Goal: Information Seeking & Learning: Learn about a topic

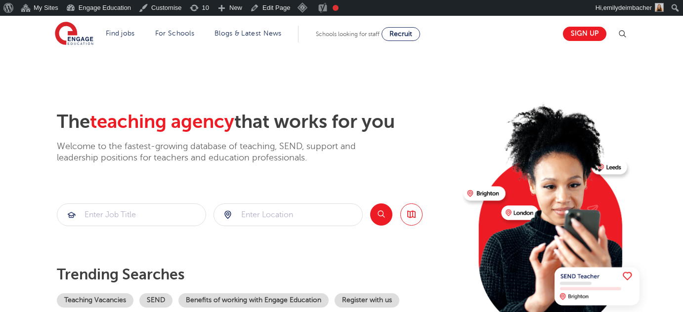
scroll to position [33, 0]
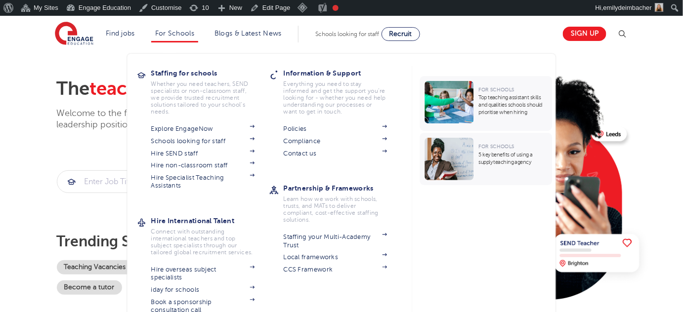
click at [179, 39] on li "For Schools Staffing for schools Whether you need teachers, SEND specialists or…" at bounding box center [174, 34] width 47 height 17
click at [182, 32] on link "For Schools" at bounding box center [174, 33] width 39 height 7
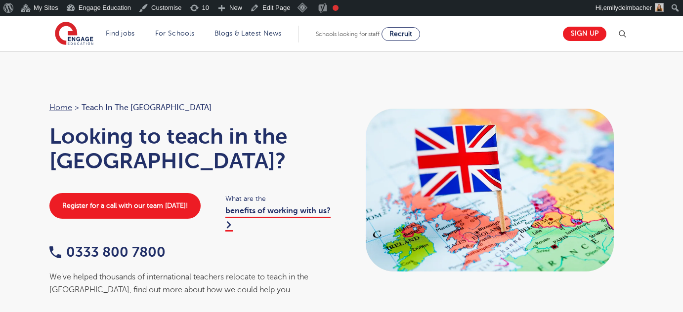
scroll to position [1796, 0]
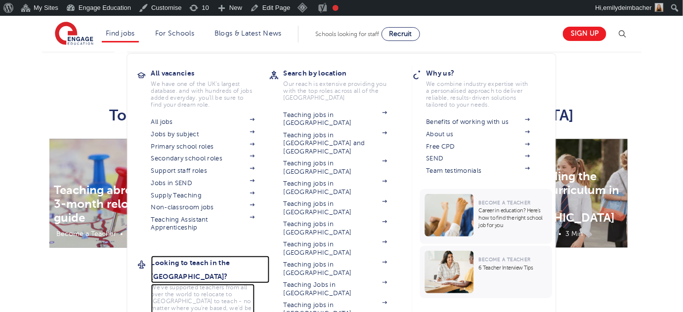
click at [202, 262] on h3 "Looking to teach in the [GEOGRAPHIC_DATA]?" at bounding box center [210, 270] width 119 height 28
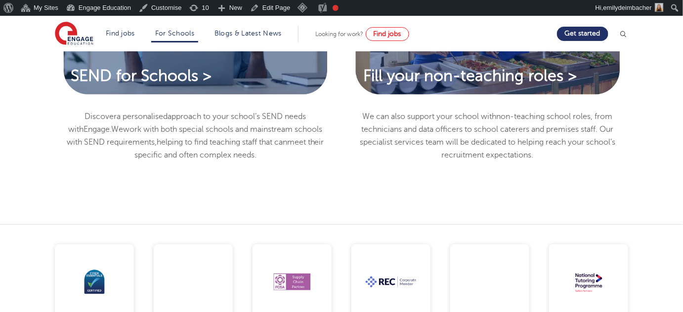
scroll to position [1329, 0]
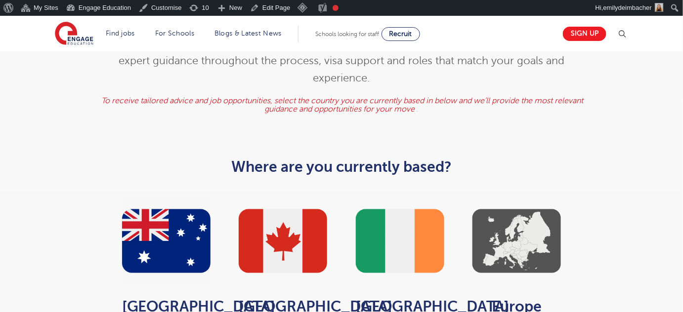
scroll to position [448, 0]
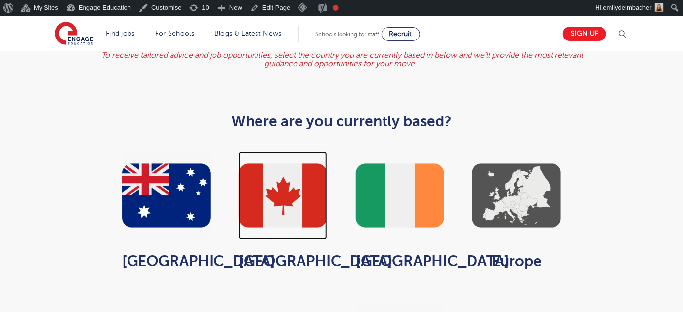
click at [320, 158] on img at bounding box center [283, 196] width 88 height 88
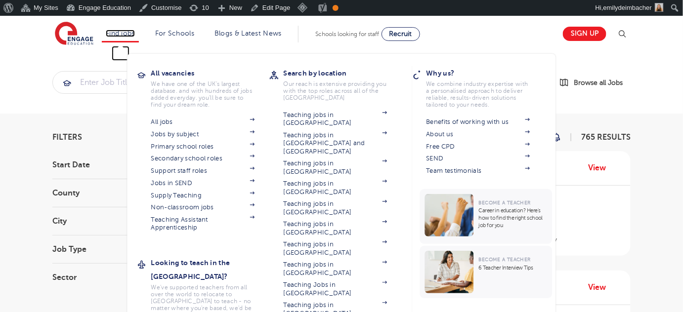
click at [125, 31] on link "Find jobs" at bounding box center [120, 33] width 29 height 7
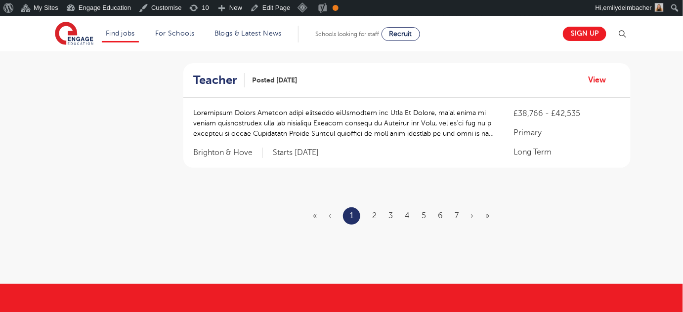
scroll to position [1249, 0]
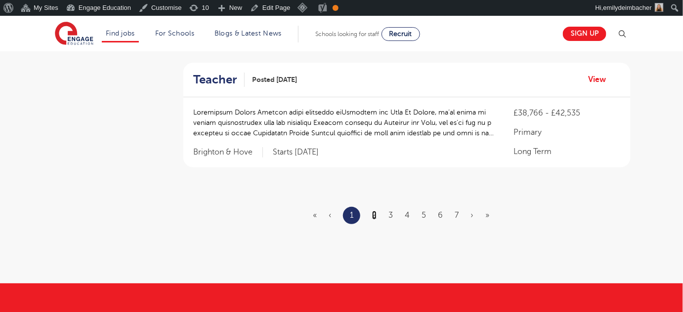
click at [374, 211] on link "2" at bounding box center [374, 215] width 4 height 9
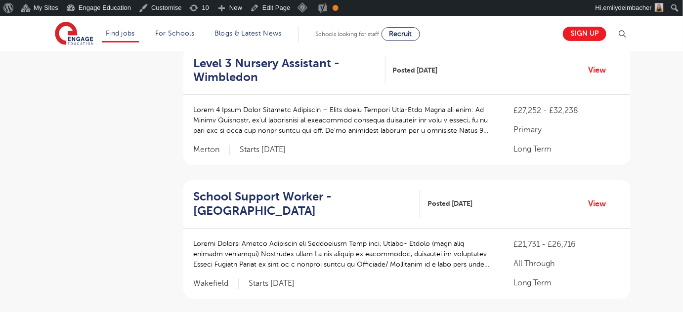
scroll to position [1243, 0]
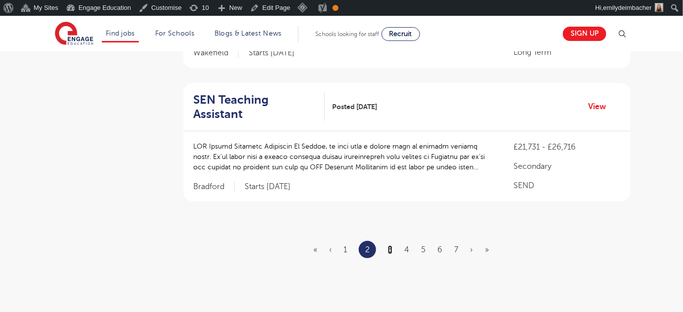
click at [390, 246] on link "3" at bounding box center [390, 250] width 4 height 9
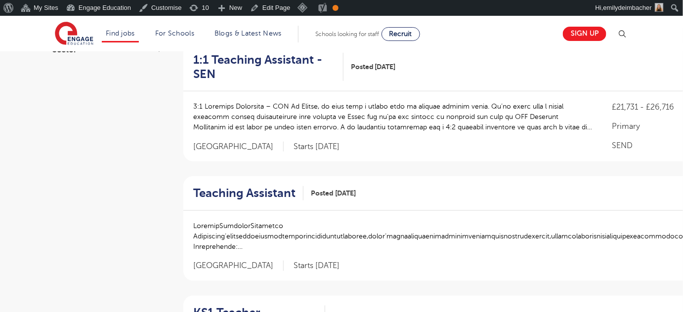
scroll to position [274, 0]
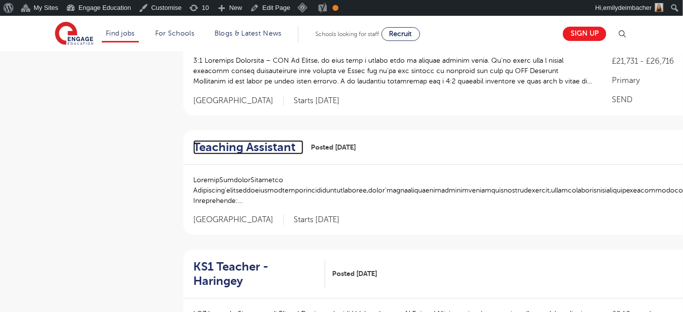
click at [248, 147] on h2 "Teaching Assistant" at bounding box center [244, 147] width 102 height 14
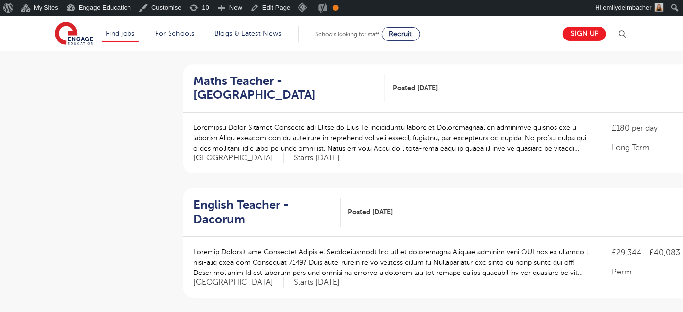
scroll to position [1162, 0]
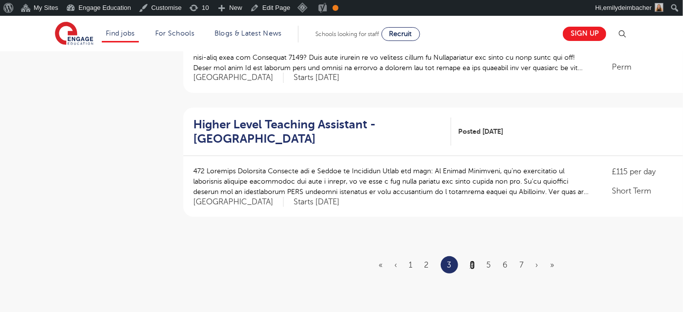
click at [473, 261] on link "4" at bounding box center [472, 265] width 5 height 9
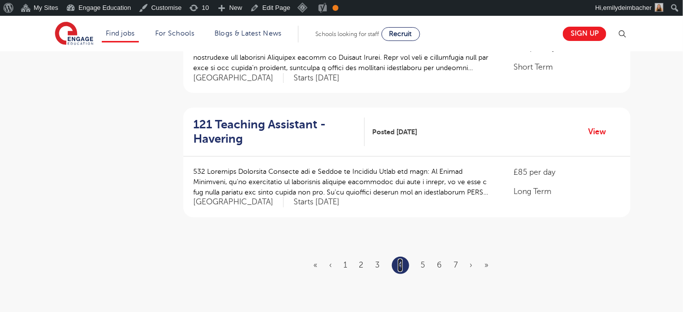
scroll to position [0, 0]
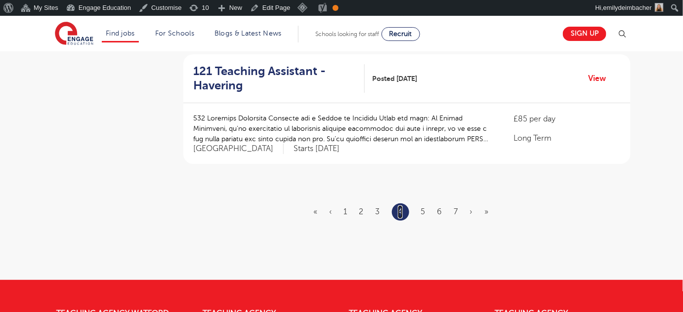
scroll to position [1244, 0]
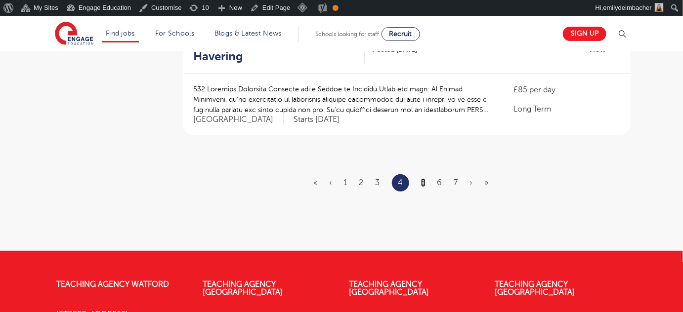
click at [423, 178] on link "5" at bounding box center [423, 182] width 4 height 9
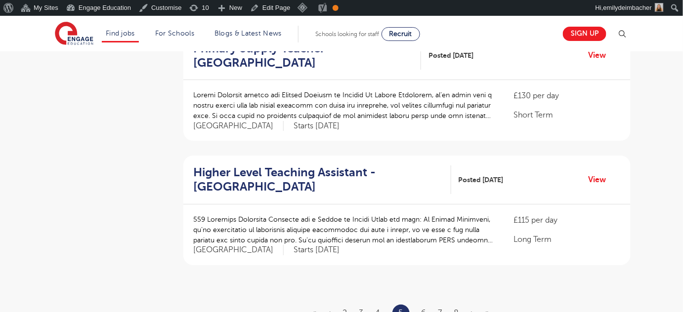
scroll to position [1141, 0]
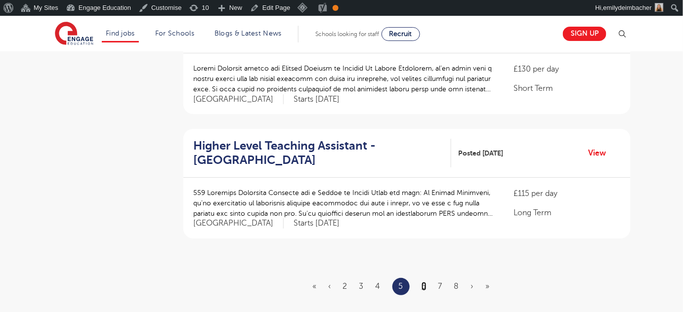
click at [426, 282] on link "6" at bounding box center [423, 286] width 5 height 9
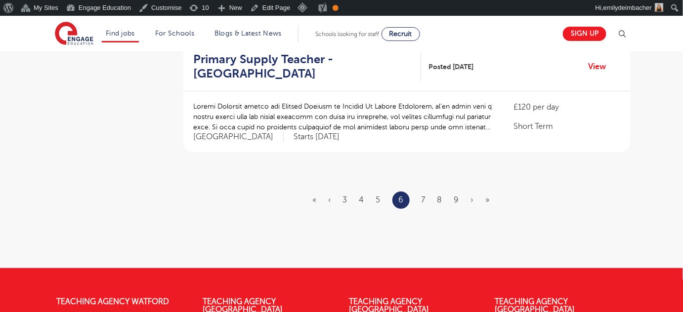
scroll to position [1273, 0]
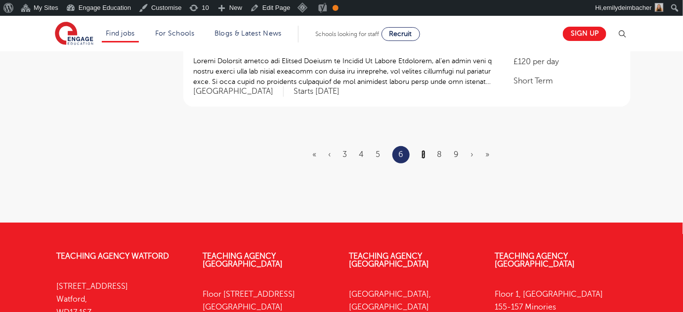
click at [423, 150] on link "7" at bounding box center [423, 154] width 4 height 9
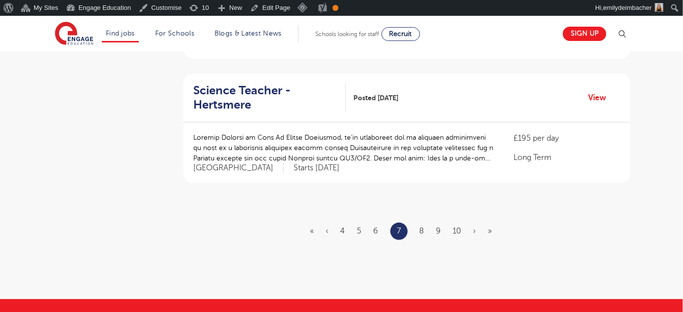
scroll to position [1242, 0]
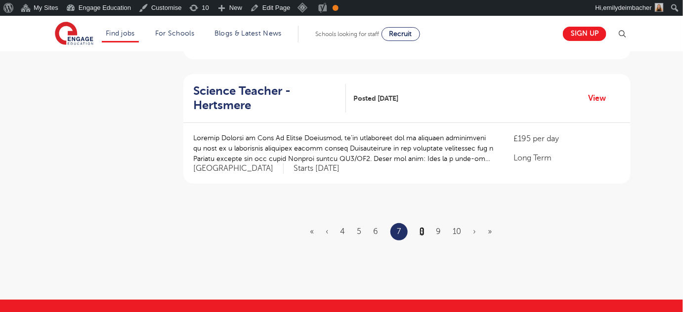
click at [420, 227] on link "8" at bounding box center [421, 231] width 5 height 9
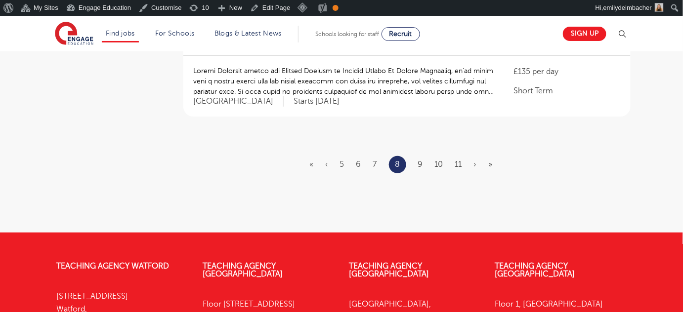
scroll to position [1271, 0]
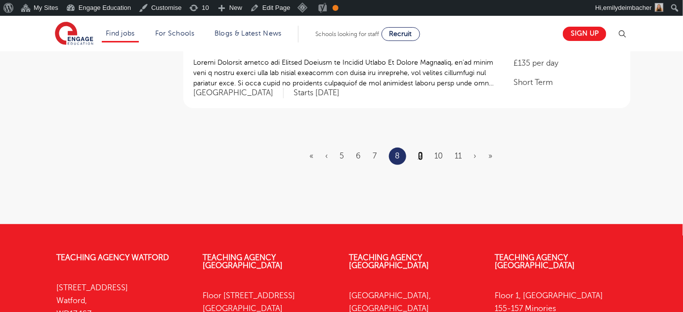
click at [419, 152] on link "9" at bounding box center [420, 156] width 5 height 9
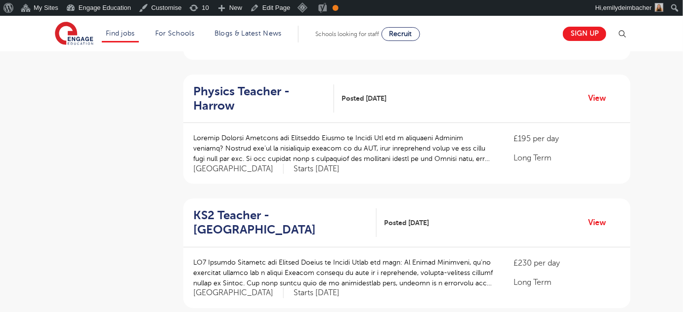
scroll to position [1173, 0]
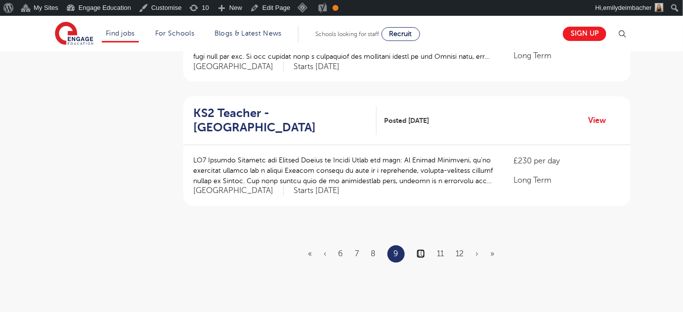
click at [420, 249] on link "10" at bounding box center [420, 253] width 8 height 9
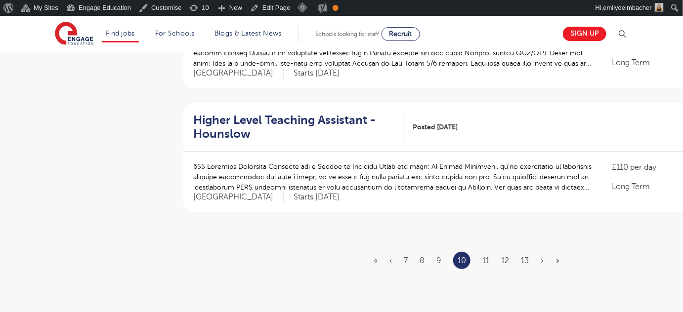
scroll to position [1182, 0]
click at [486, 257] on link "11" at bounding box center [485, 259] width 7 height 9
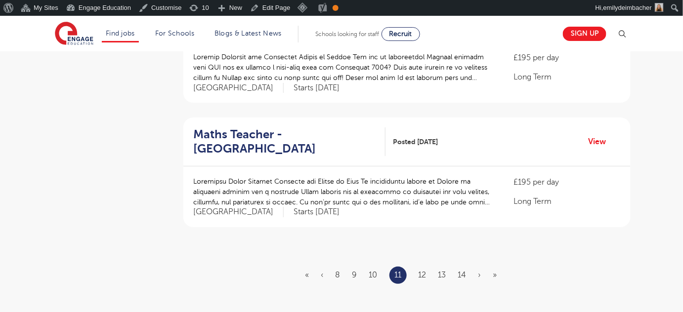
scroll to position [1252, 0]
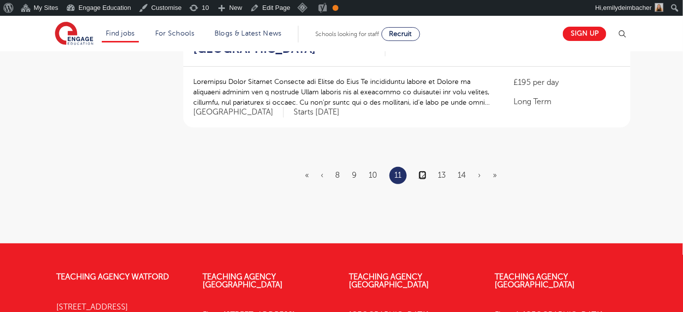
click at [423, 171] on link "12" at bounding box center [422, 175] width 8 height 9
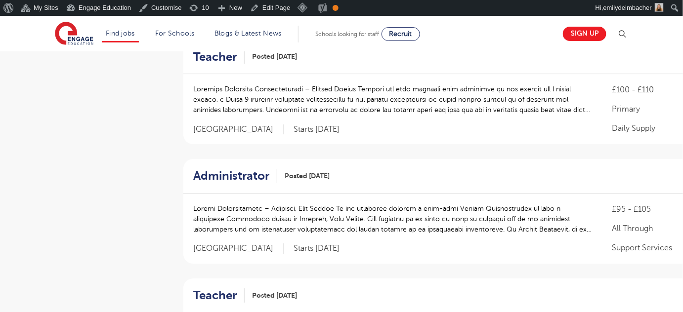
scroll to position [1201, 0]
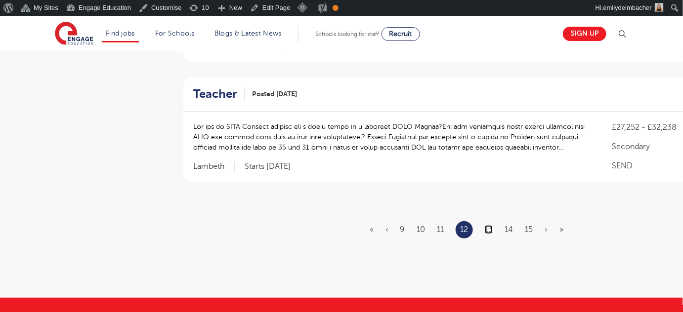
click at [488, 225] on link "13" at bounding box center [489, 229] width 8 height 9
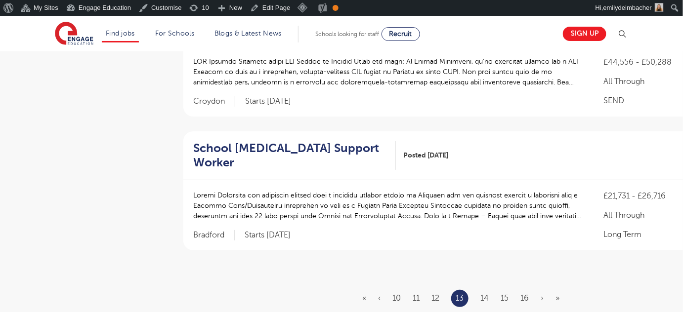
scroll to position [1263, 0]
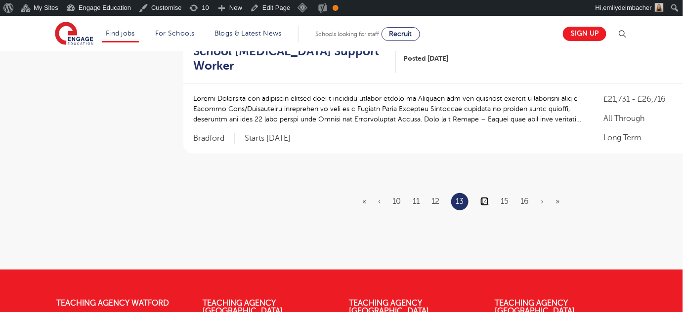
click at [486, 206] on link "14" at bounding box center [484, 201] width 8 height 9
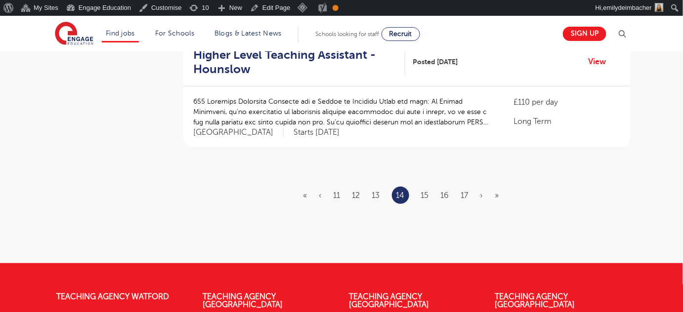
scroll to position [1217, 0]
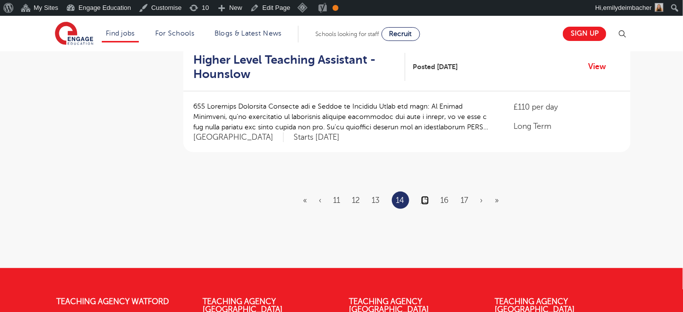
click at [425, 196] on link "15" at bounding box center [425, 200] width 8 height 9
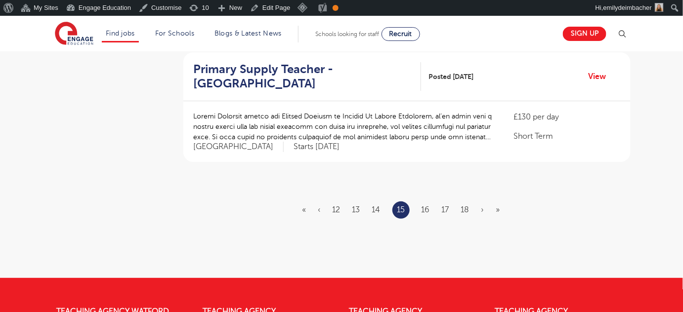
scroll to position [0, 0]
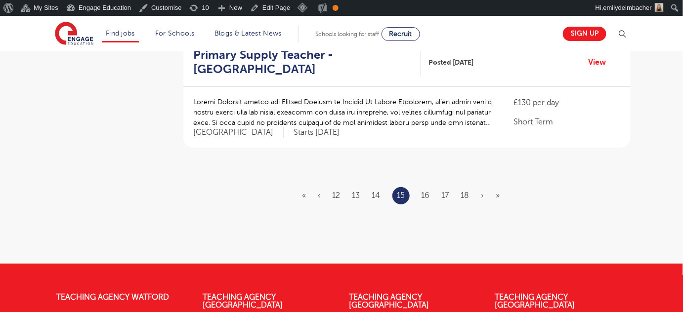
scroll to position [1240, 0]
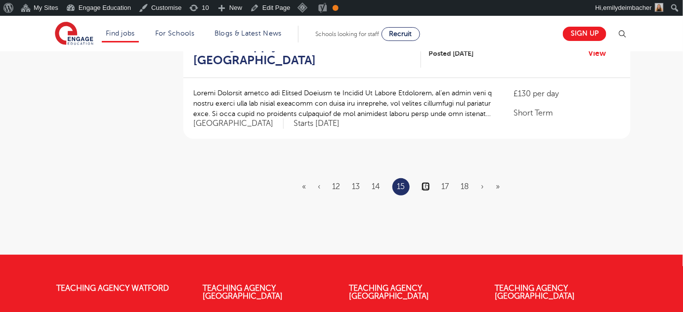
click at [425, 182] on link "16" at bounding box center [425, 186] width 8 height 9
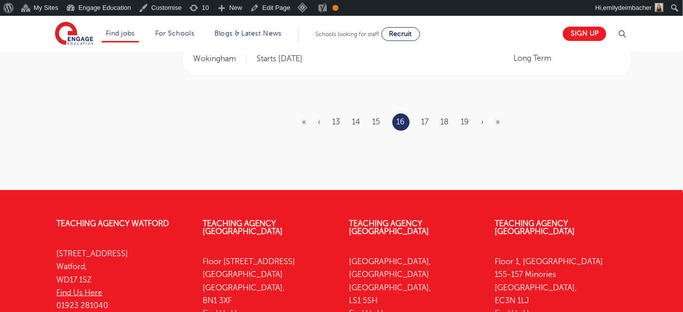
scroll to position [1318, 0]
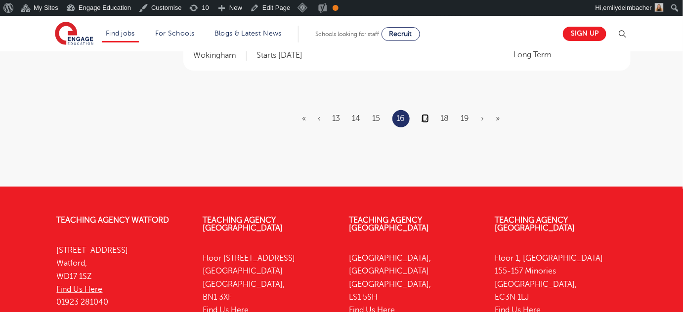
click at [426, 114] on link "17" at bounding box center [424, 118] width 7 height 9
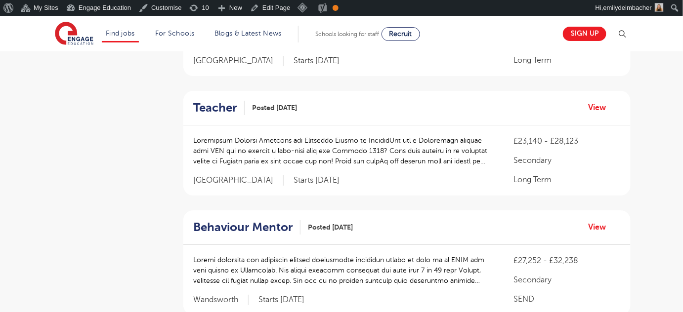
scroll to position [1312, 0]
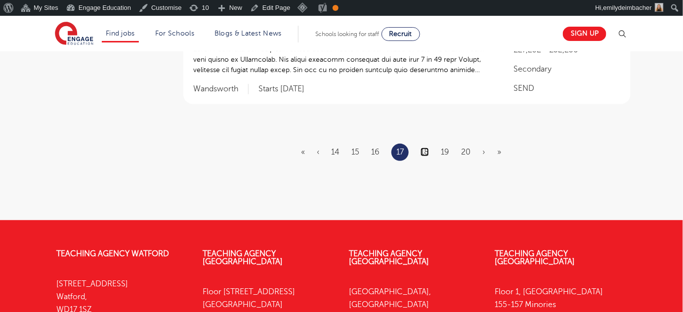
click at [427, 148] on link "18" at bounding box center [424, 152] width 8 height 9
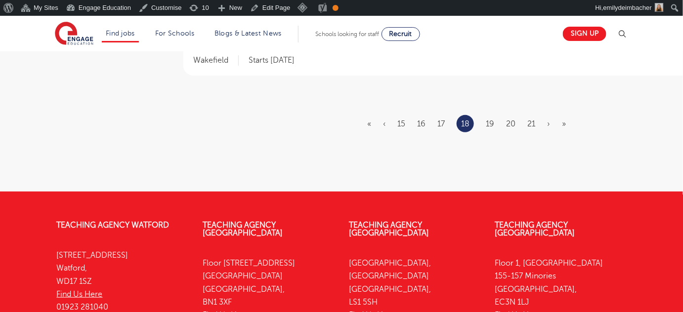
scroll to position [0, 0]
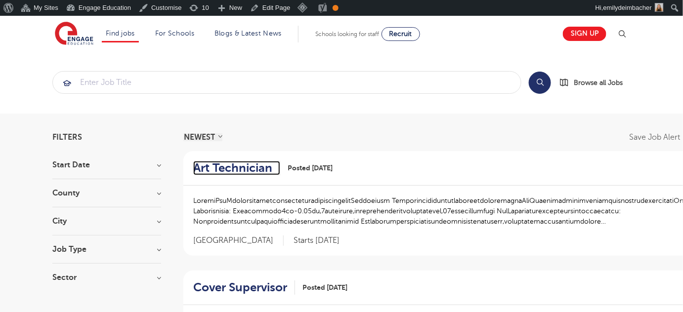
click at [218, 167] on h2 "Art Technician" at bounding box center [232, 168] width 79 height 14
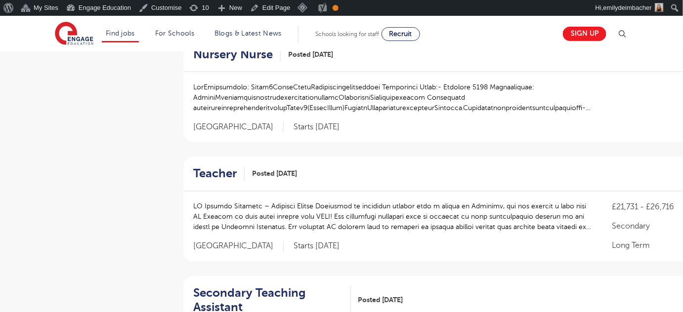
scroll to position [461, 0]
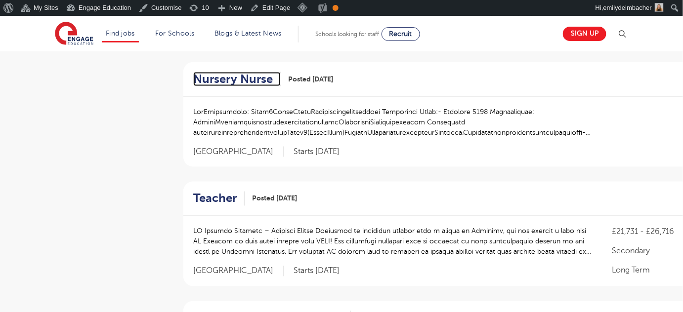
click at [238, 76] on h2 "Nursery Nurse" at bounding box center [233, 79] width 80 height 14
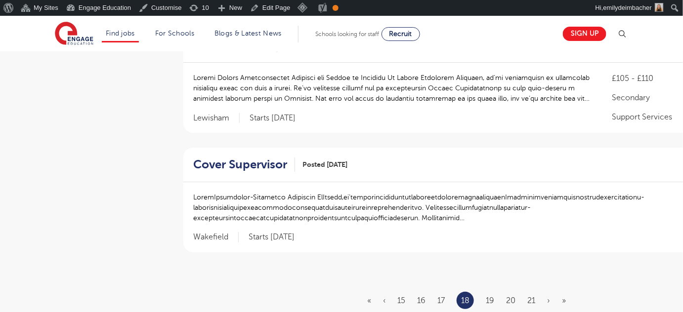
scroll to position [1136, 0]
click at [262, 161] on h2 "Cover Supervisor" at bounding box center [240, 164] width 94 height 14
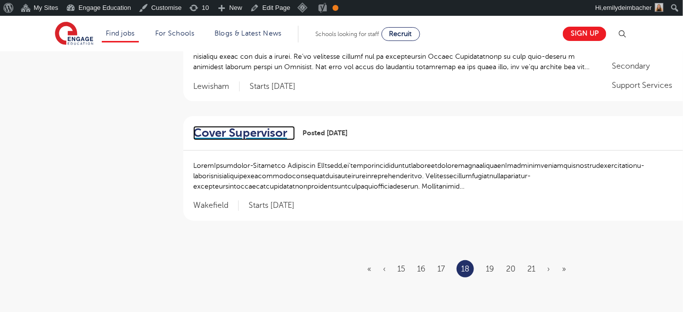
scroll to position [1164, 0]
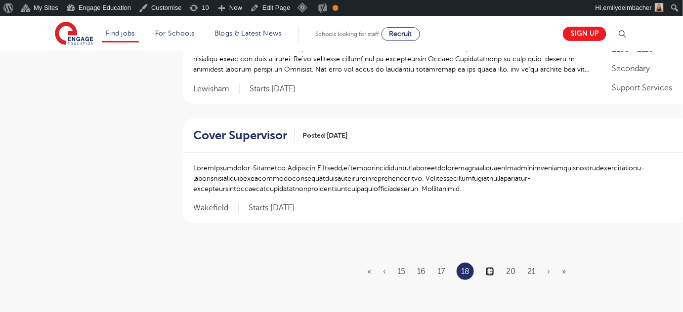
click at [492, 269] on link "19" at bounding box center [490, 271] width 8 height 9
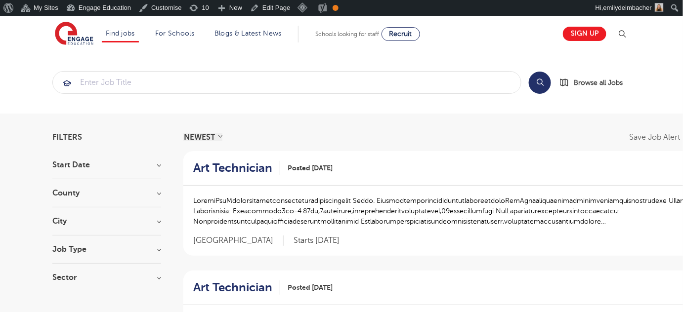
scroll to position [4, 0]
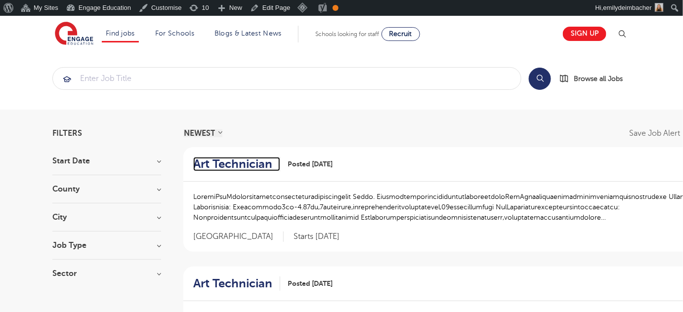
click at [249, 165] on h2 "Art Technician" at bounding box center [232, 164] width 79 height 14
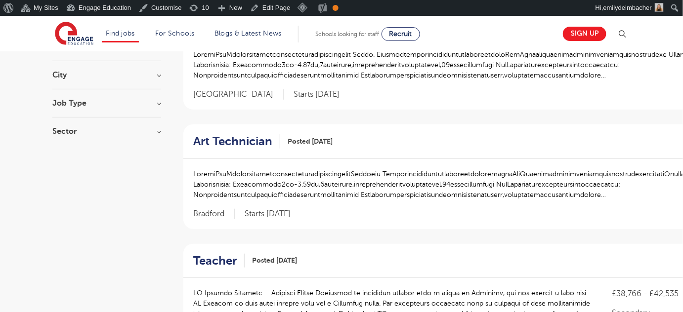
scroll to position [147, 0]
click at [242, 138] on h2 "Art Technician" at bounding box center [232, 141] width 79 height 14
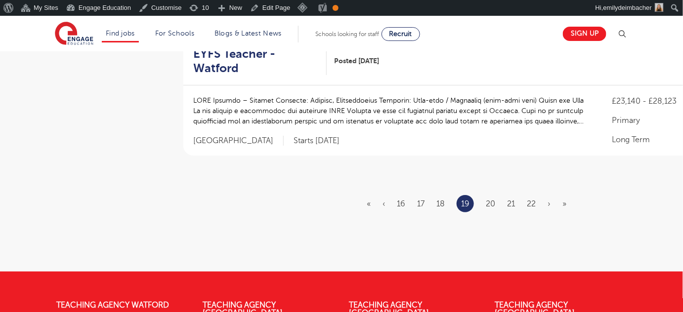
scroll to position [1248, 0]
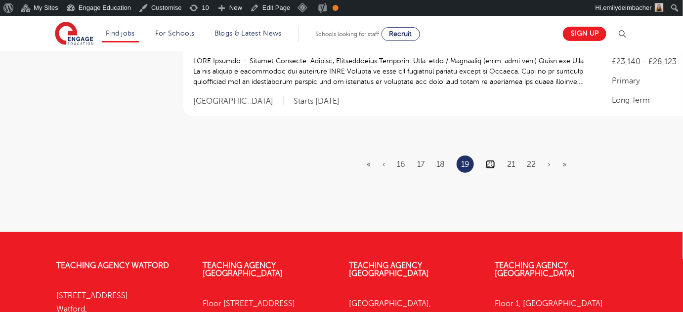
click at [493, 160] on link "20" at bounding box center [490, 164] width 9 height 9
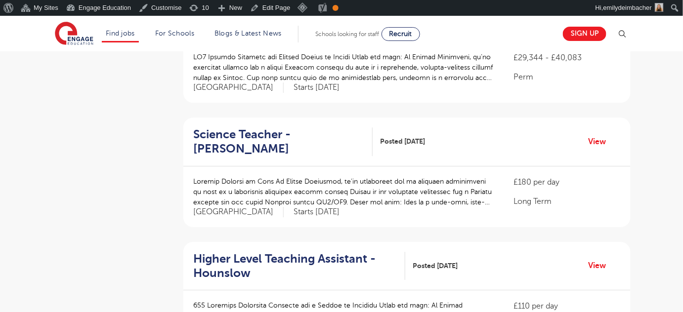
scroll to position [1115, 0]
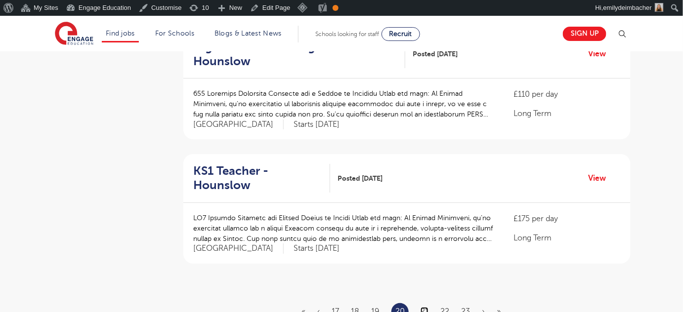
click at [423, 307] on link "21" at bounding box center [424, 311] width 8 height 9
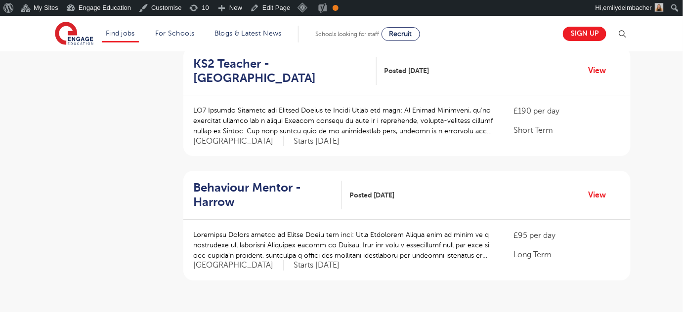
scroll to position [1201, 0]
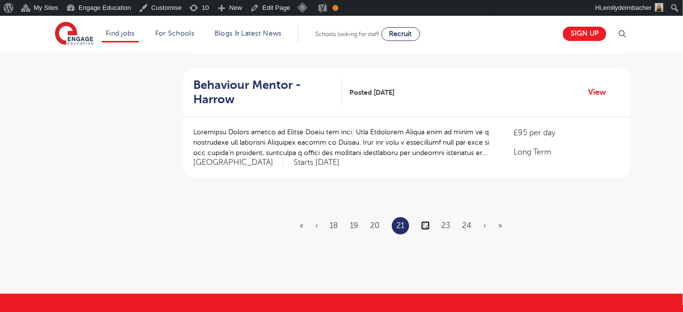
click at [426, 221] on link "22" at bounding box center [425, 225] width 9 height 9
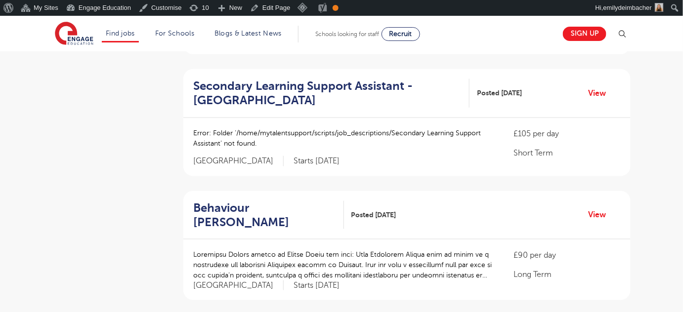
scroll to position [325, 0]
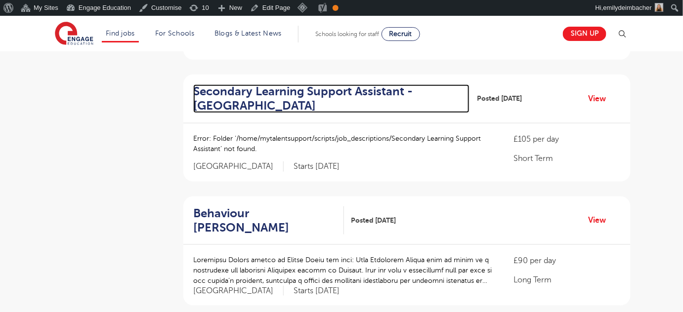
click at [287, 87] on h2 "Secondary Learning Support Assistant - Lewisham" at bounding box center [327, 98] width 268 height 29
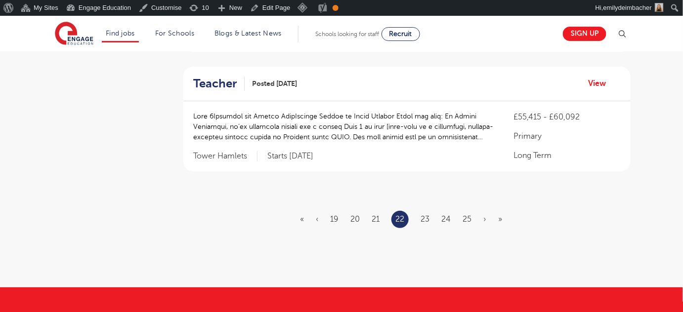
scroll to position [1205, 0]
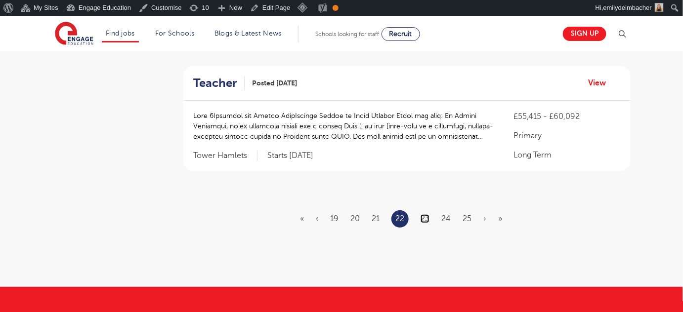
click at [428, 219] on link "23" at bounding box center [424, 218] width 9 height 9
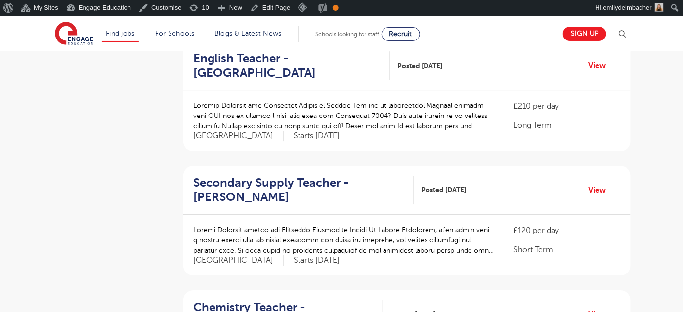
scroll to position [1194, 0]
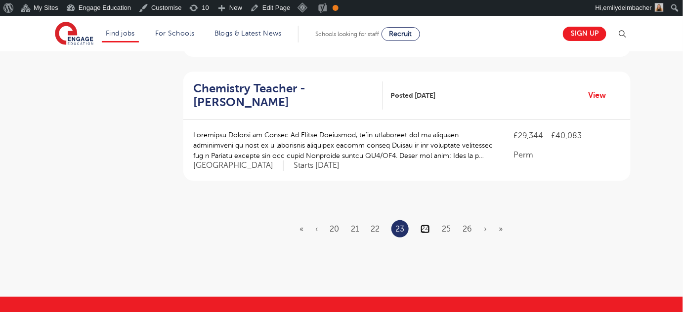
click at [424, 225] on link "24" at bounding box center [424, 229] width 9 height 9
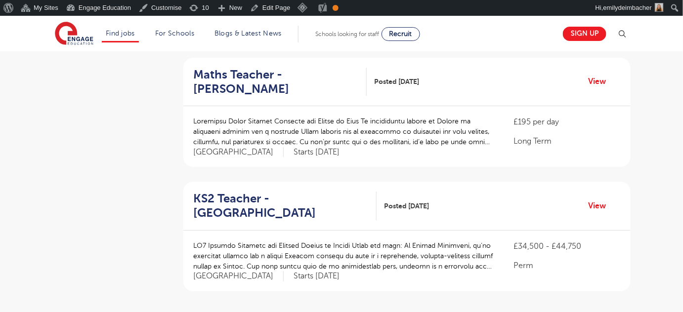
scroll to position [1161, 0]
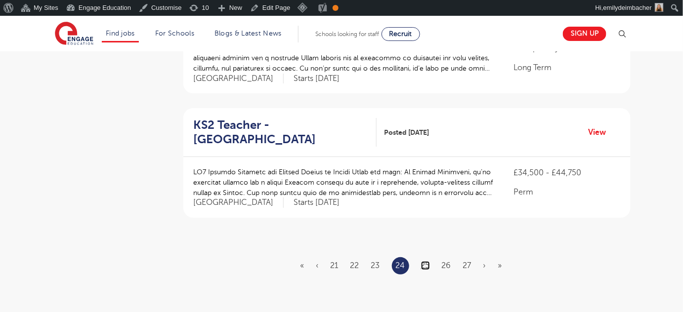
click at [427, 261] on link "25" at bounding box center [425, 265] width 9 height 9
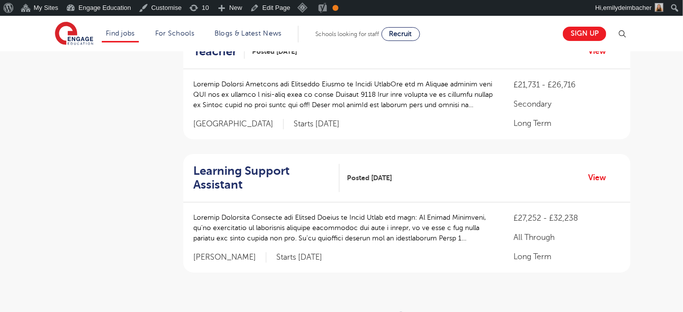
scroll to position [1174, 0]
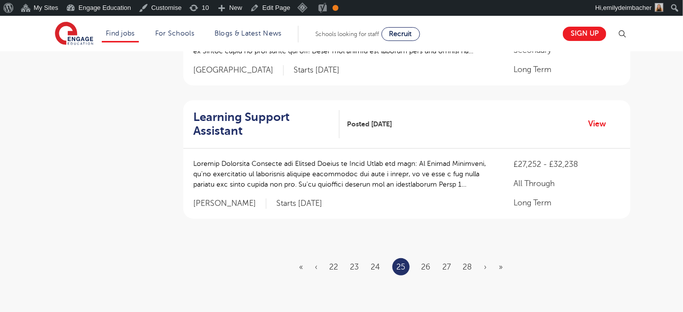
click at [427, 261] on li "26" at bounding box center [425, 267] width 9 height 13
click at [427, 263] on link "26" at bounding box center [425, 267] width 9 height 9
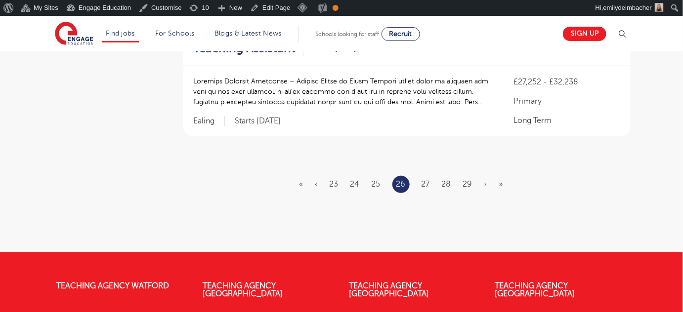
scroll to position [1266, 0]
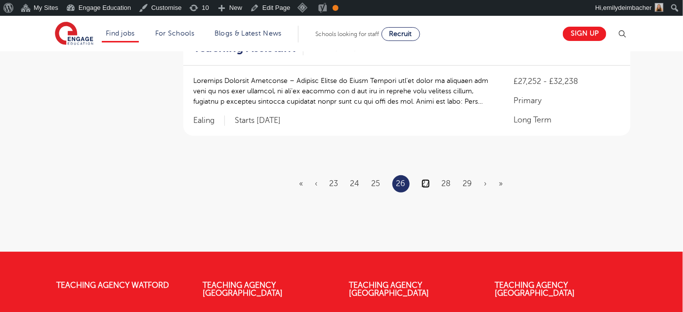
click at [428, 179] on link "27" at bounding box center [425, 183] width 8 height 9
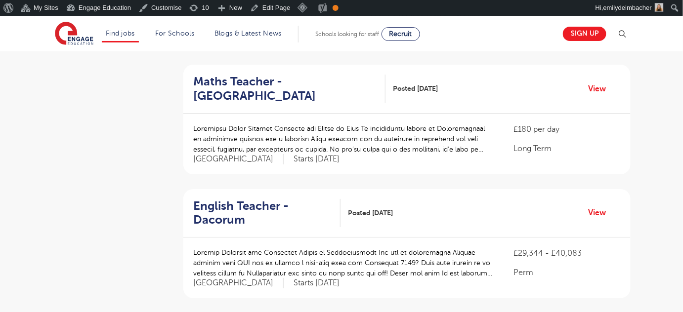
scroll to position [1264, 0]
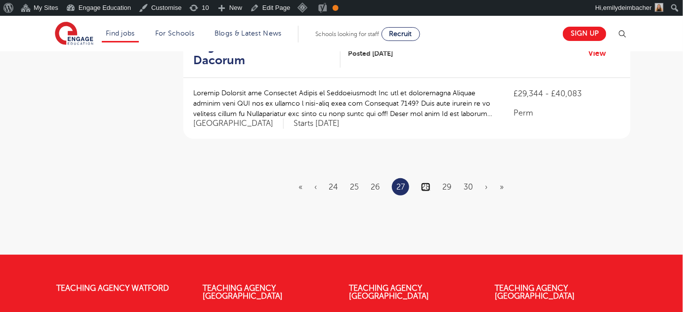
click at [428, 183] on link "28" at bounding box center [425, 187] width 9 height 9
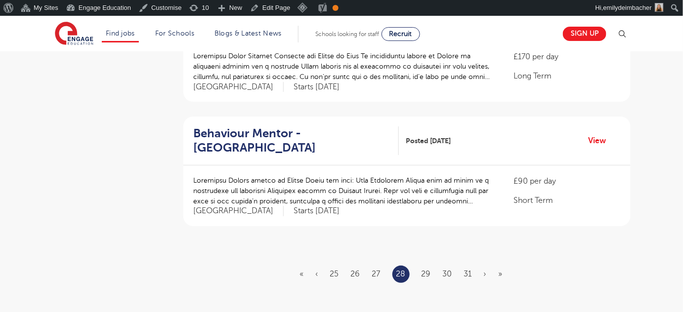
scroll to position [1154, 0]
click at [426, 269] on link "29" at bounding box center [425, 273] width 9 height 9
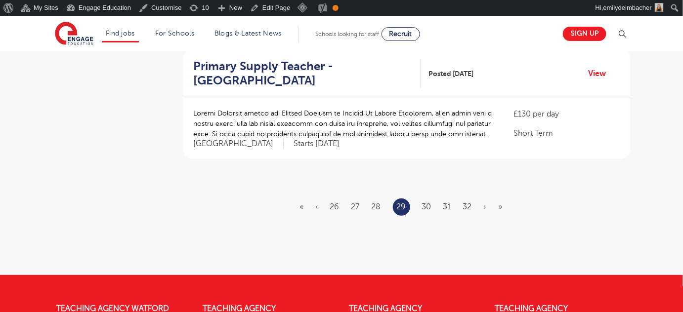
scroll to position [1221, 0]
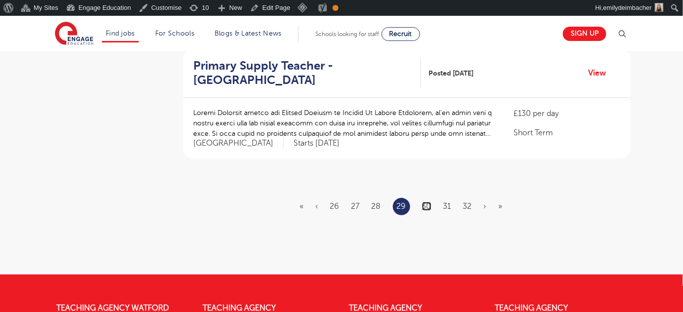
click at [425, 202] on link "30" at bounding box center [426, 206] width 9 height 9
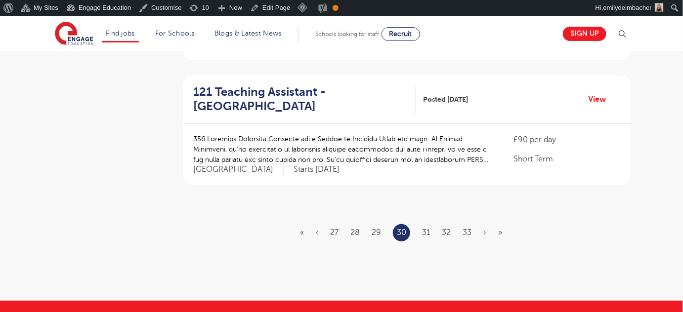
scroll to position [1233, 0]
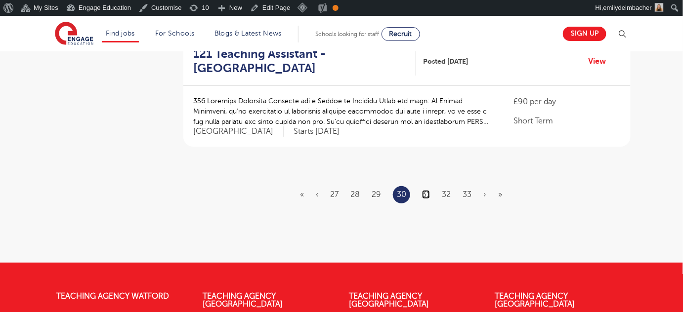
click at [424, 190] on link "31" at bounding box center [426, 194] width 8 height 9
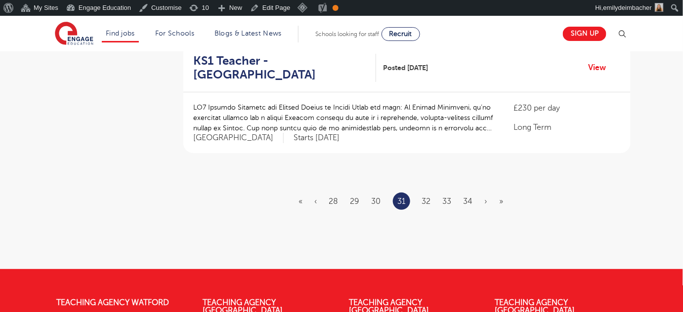
scroll to position [1222, 0]
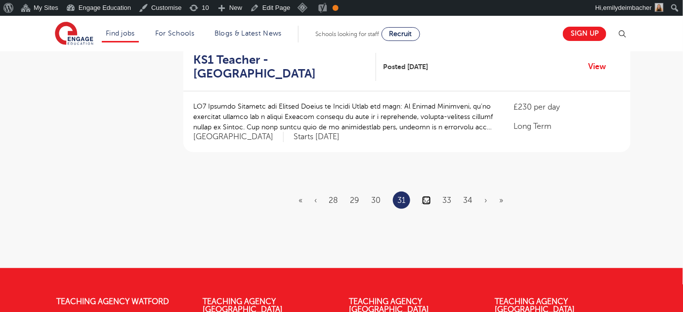
click at [427, 198] on link "32" at bounding box center [426, 200] width 9 height 9
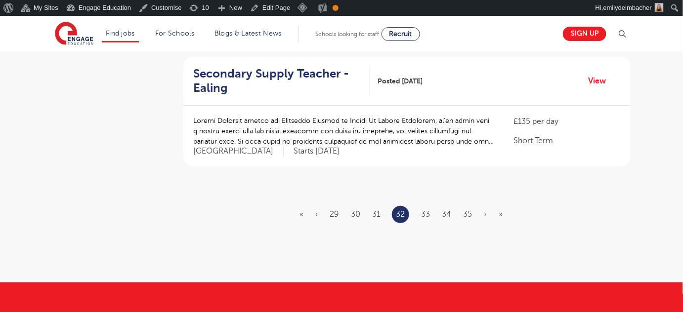
scroll to position [1212, 0]
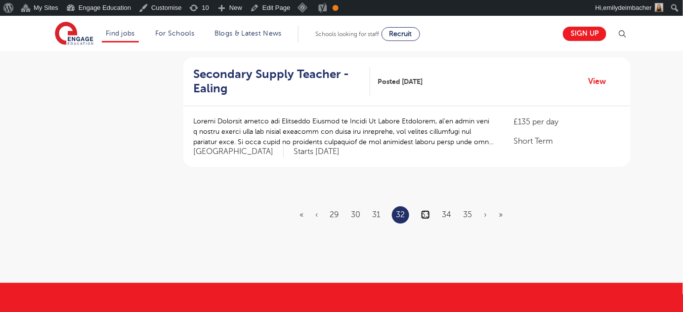
click at [427, 210] on link "33" at bounding box center [425, 214] width 9 height 9
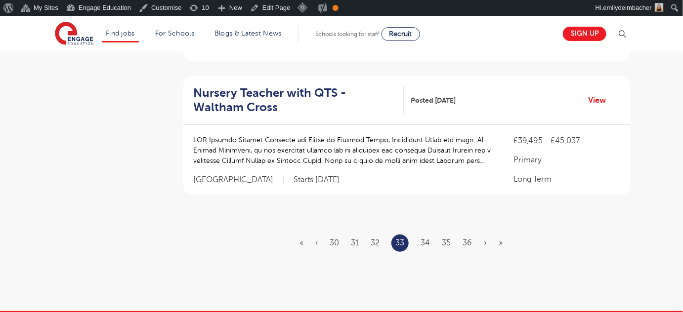
scroll to position [0, 0]
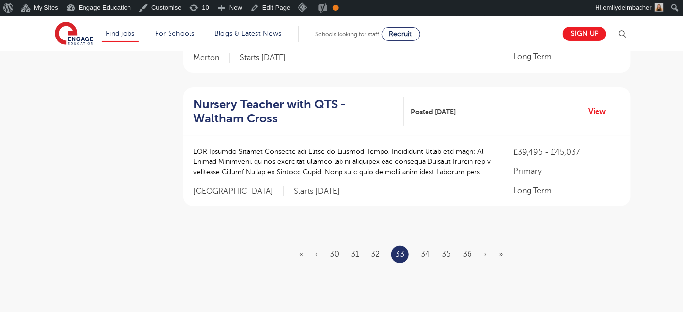
scroll to position [1200, 0]
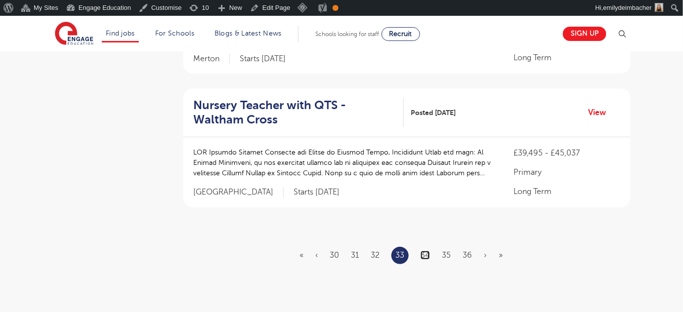
click at [426, 251] on link "34" at bounding box center [424, 255] width 9 height 9
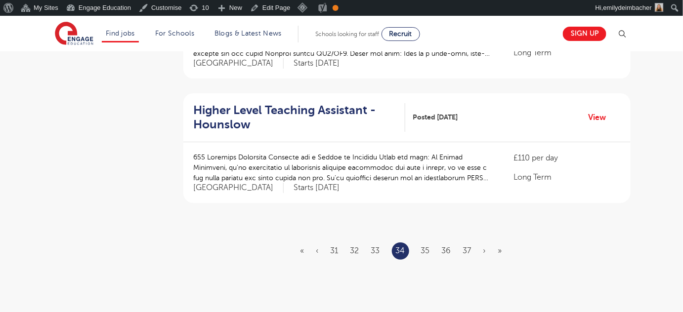
scroll to position [1164, 0]
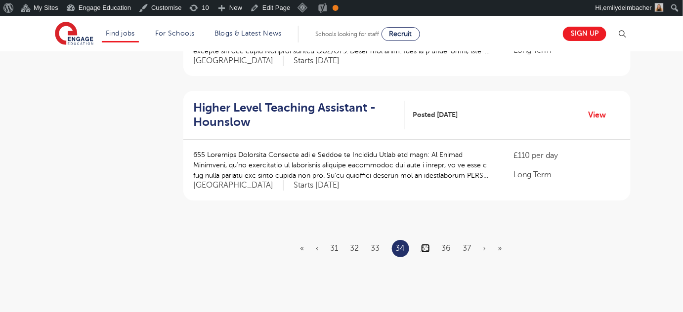
click at [426, 247] on link "35" at bounding box center [425, 248] width 9 height 9
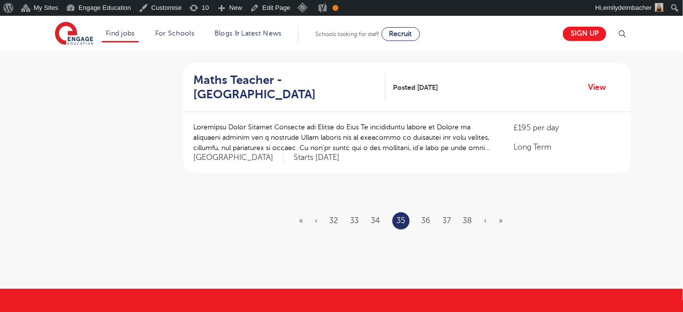
scroll to position [1234, 0]
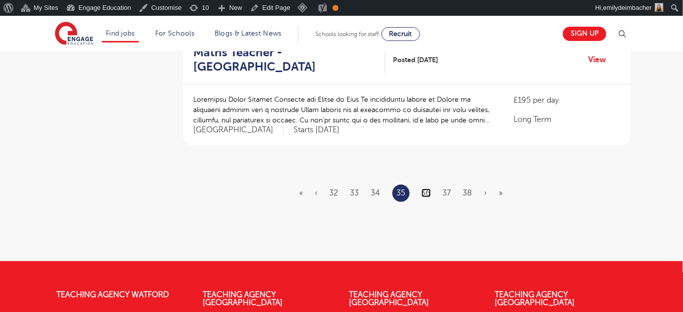
click at [427, 189] on link "36" at bounding box center [425, 193] width 9 height 9
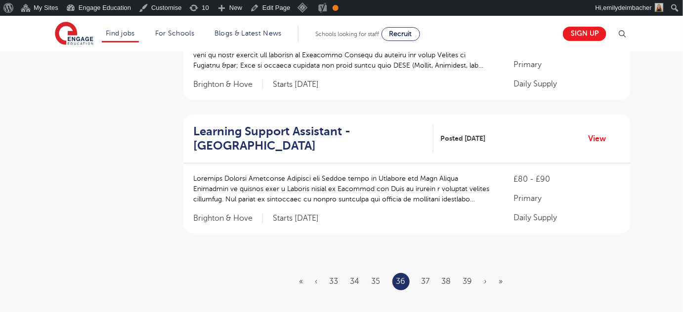
scroll to position [1184, 0]
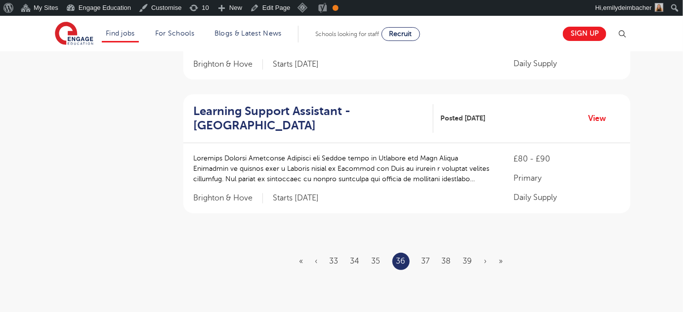
click at [430, 253] on ul "« ‹ 33 34 35 36 37 38 39 › »" at bounding box center [406, 261] width 215 height 17
click at [426, 257] on link "37" at bounding box center [425, 261] width 8 height 9
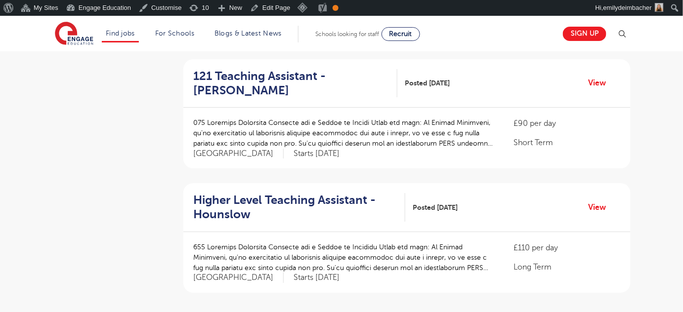
scroll to position [1291, 0]
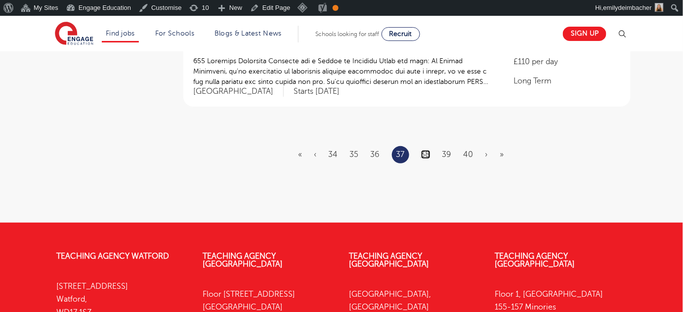
click at [425, 150] on link "38" at bounding box center [425, 154] width 9 height 9
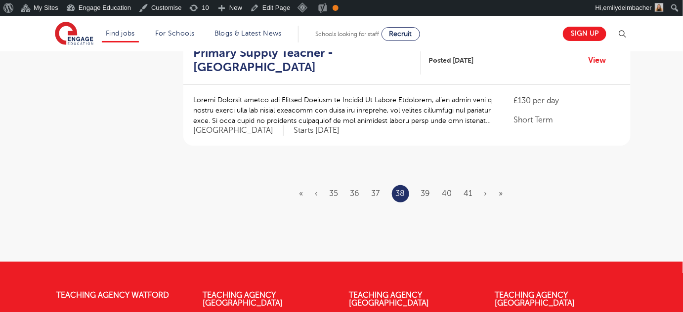
scroll to position [1234, 0]
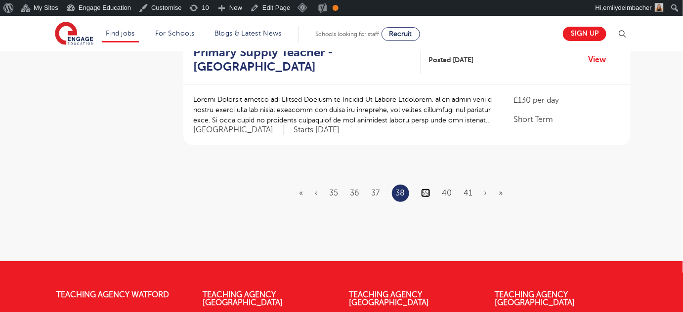
click at [424, 189] on link "39" at bounding box center [425, 193] width 9 height 9
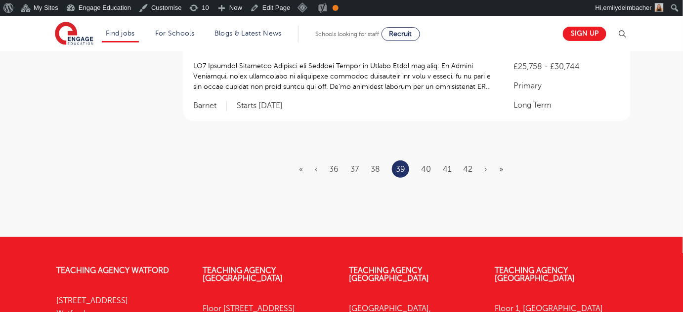
scroll to position [1254, 0]
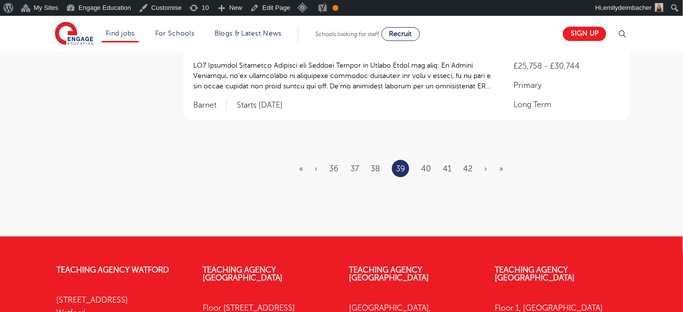
click at [424, 160] on ul "« ‹ 36 37 38 39 40 41 42 › »" at bounding box center [407, 168] width 216 height 17
click at [425, 163] on li "40" at bounding box center [426, 169] width 10 height 13
click at [426, 165] on link "40" at bounding box center [426, 169] width 10 height 9
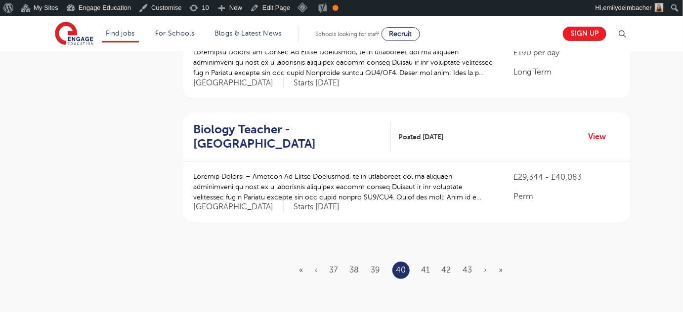
scroll to position [1179, 0]
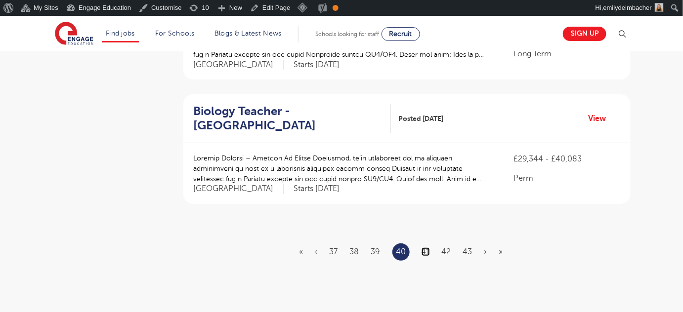
click at [427, 248] on link "41" at bounding box center [425, 252] width 8 height 9
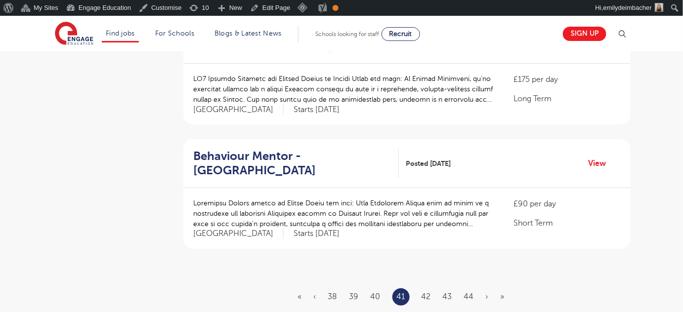
scroll to position [1131, 0]
click at [427, 292] on link "42" at bounding box center [425, 296] width 9 height 9
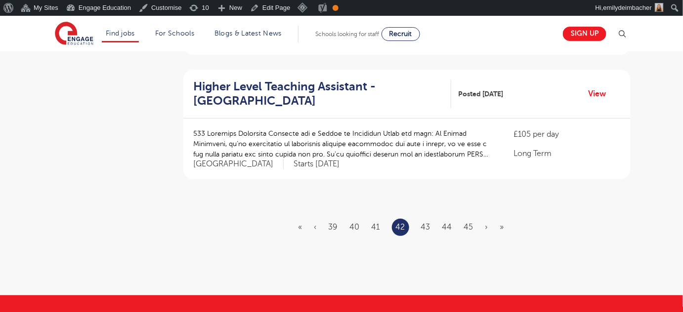
scroll to position [1201, 0]
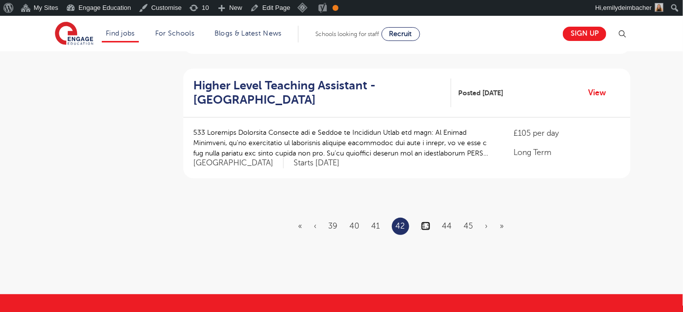
click at [424, 222] on link "43" at bounding box center [425, 226] width 9 height 9
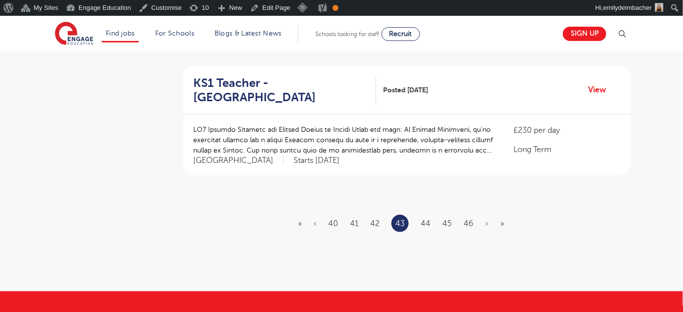
scroll to position [0, 0]
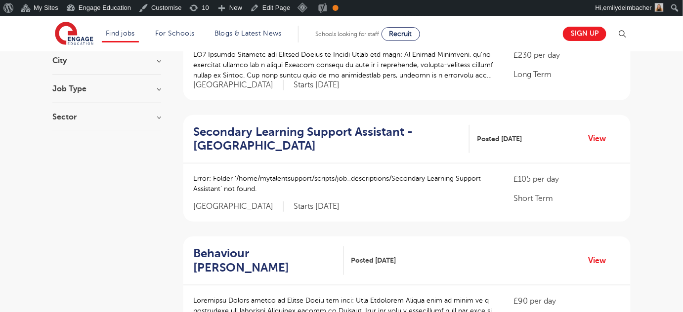
scroll to position [160, 0]
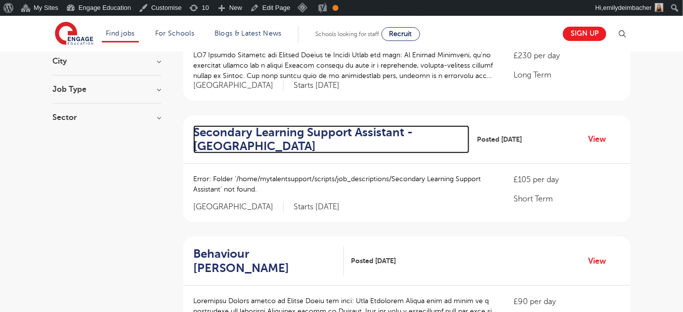
click at [261, 125] on h2 "Secondary Learning Support Assistant - Lewisham" at bounding box center [327, 139] width 268 height 29
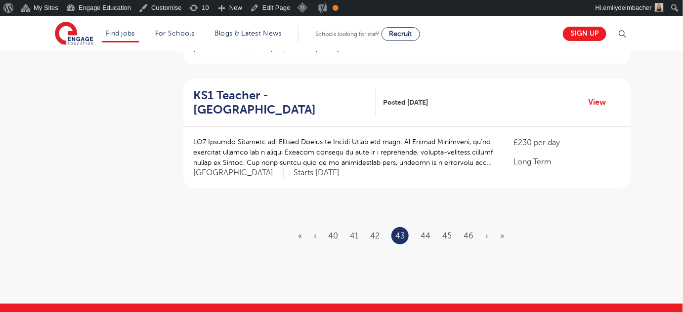
scroll to position [1189, 0]
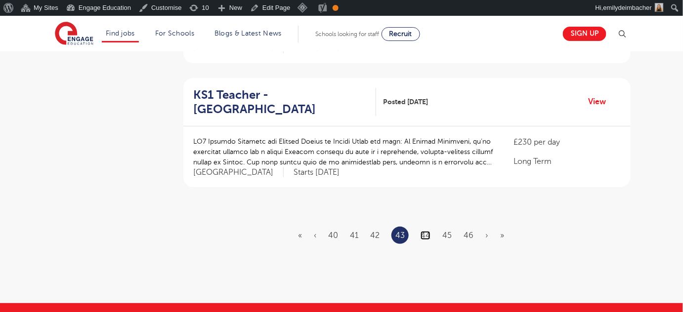
click at [428, 231] on link "44" at bounding box center [425, 235] width 10 height 9
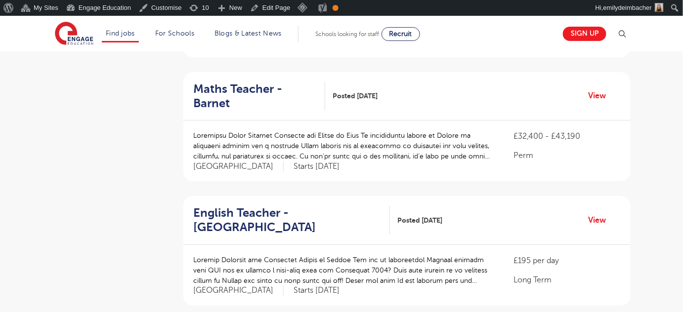
scroll to position [1121, 0]
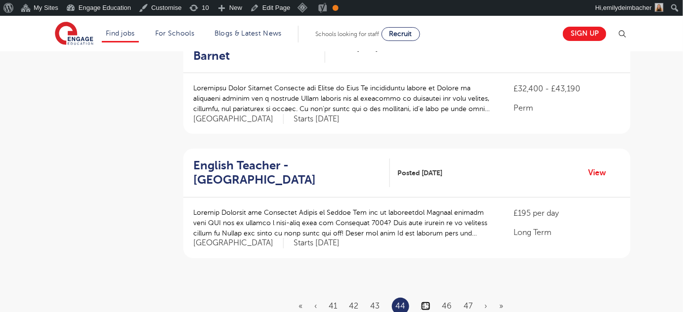
click at [428, 302] on link "45" at bounding box center [425, 306] width 9 height 9
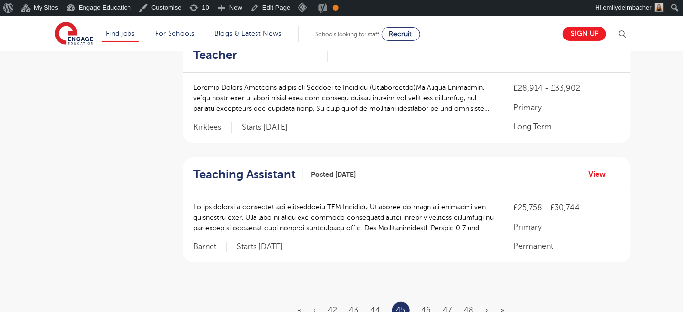
scroll to position [0, 0]
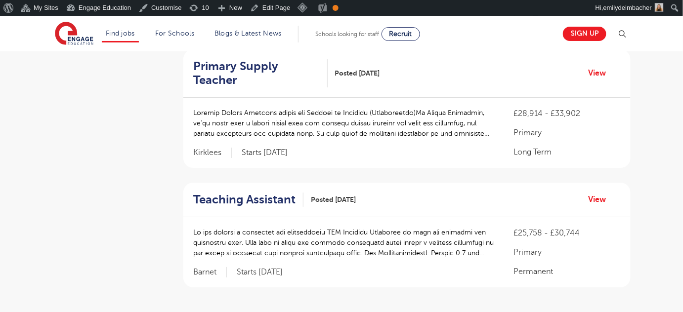
scroll to position [1113, 0]
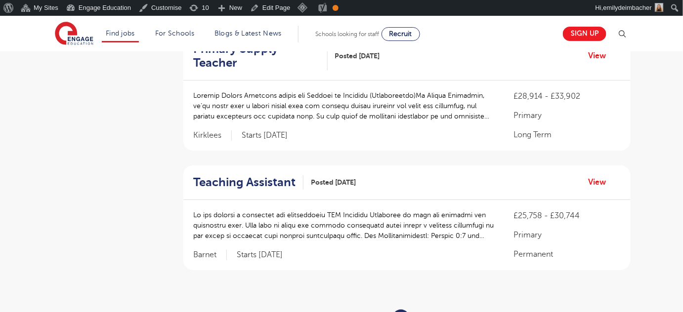
click at [426, 312] on link "46" at bounding box center [426, 318] width 10 height 9
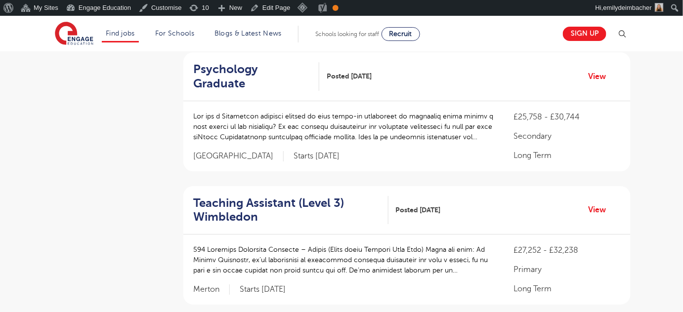
scroll to position [1334, 0]
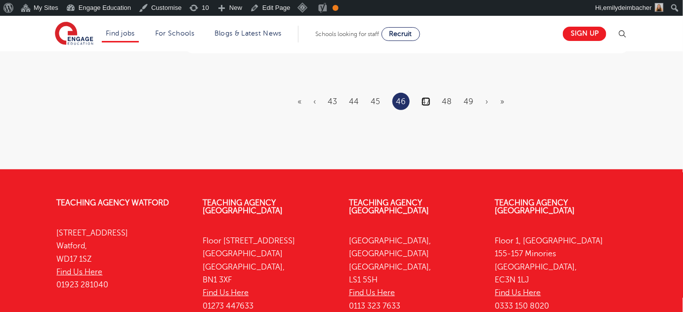
click at [428, 97] on link "47" at bounding box center [425, 101] width 9 height 9
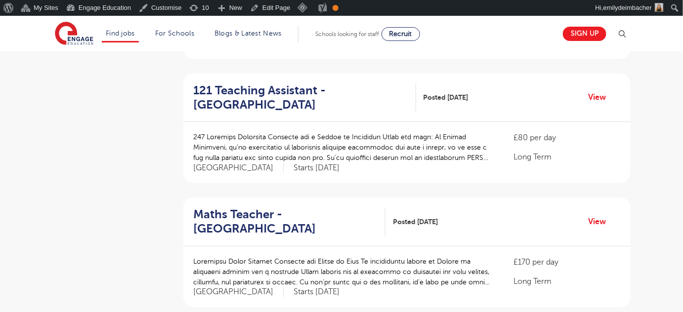
scroll to position [1276, 0]
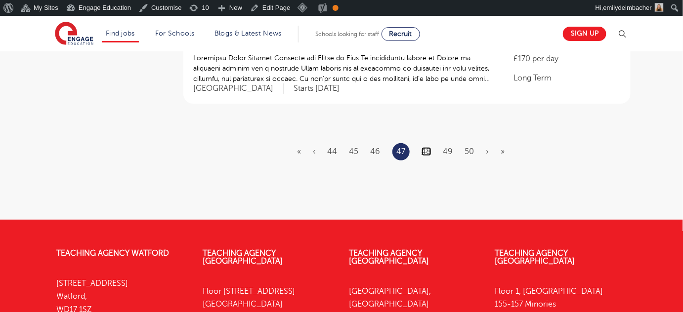
click at [425, 147] on link "48" at bounding box center [426, 151] width 10 height 9
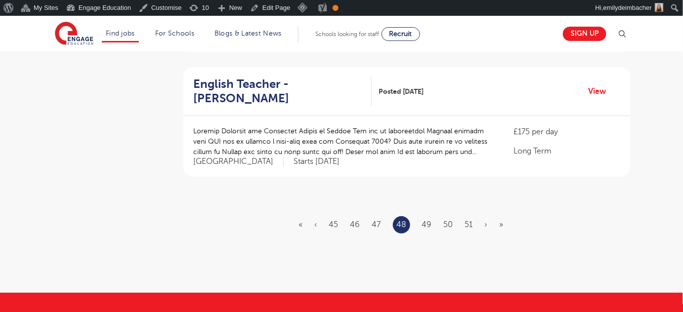
scroll to position [1203, 0]
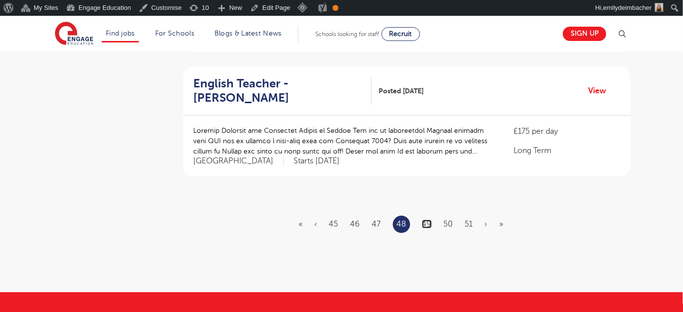
click at [428, 220] on link "49" at bounding box center [427, 224] width 10 height 9
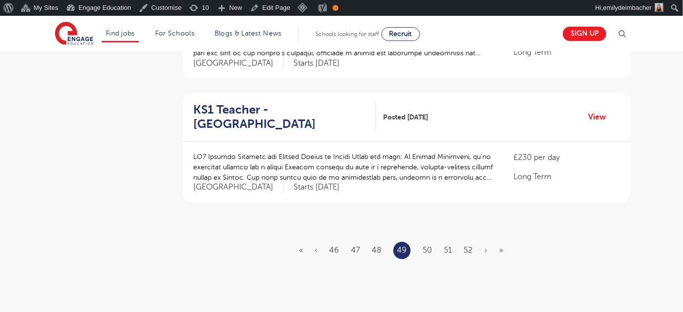
scroll to position [1179, 0]
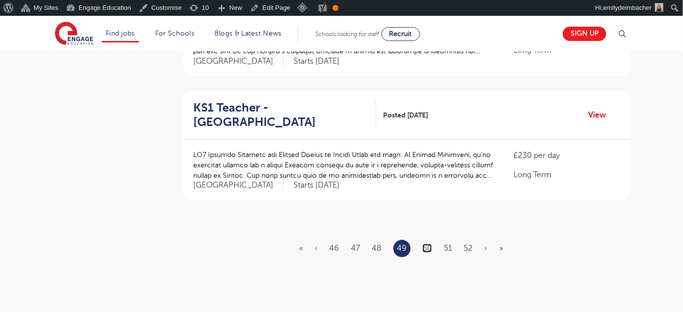
click at [426, 244] on link "50" at bounding box center [426, 248] width 9 height 9
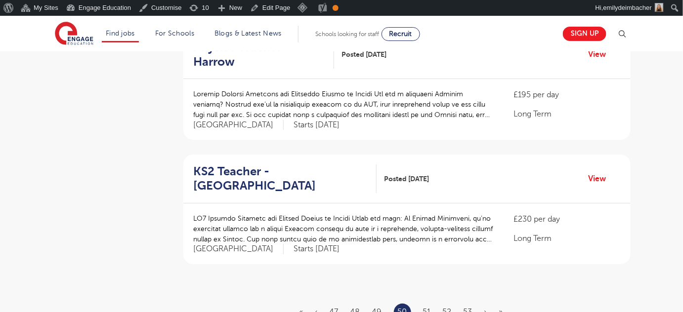
scroll to position [1116, 0]
click at [427, 307] on link "51" at bounding box center [427, 311] width 8 height 9
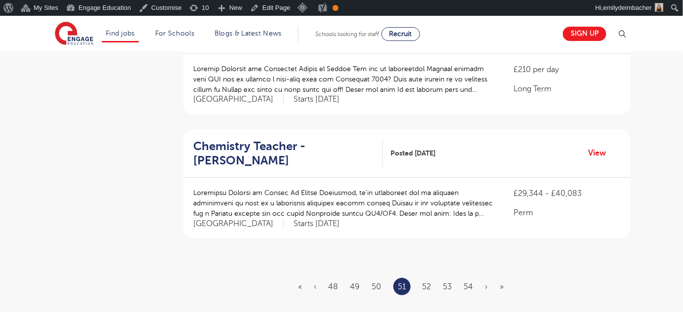
scroll to position [1187, 0]
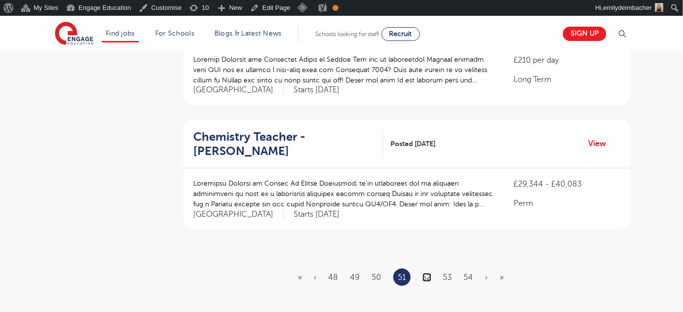
click at [425, 273] on link "52" at bounding box center [426, 277] width 9 height 9
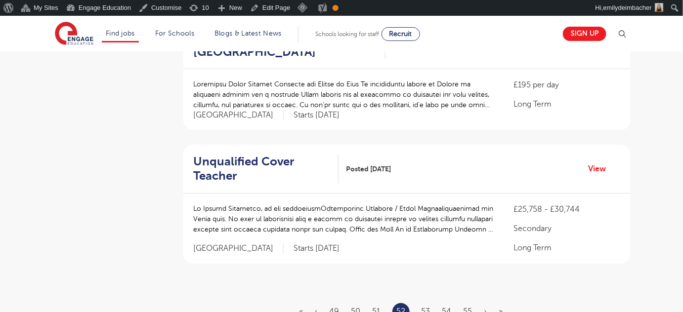
scroll to position [1125, 0]
click at [424, 307] on link "53" at bounding box center [425, 311] width 9 height 9
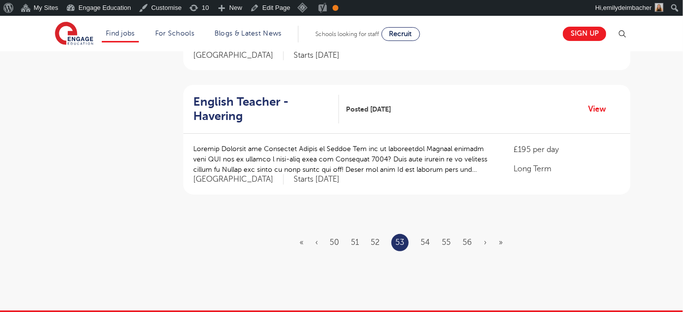
scroll to position [1195, 0]
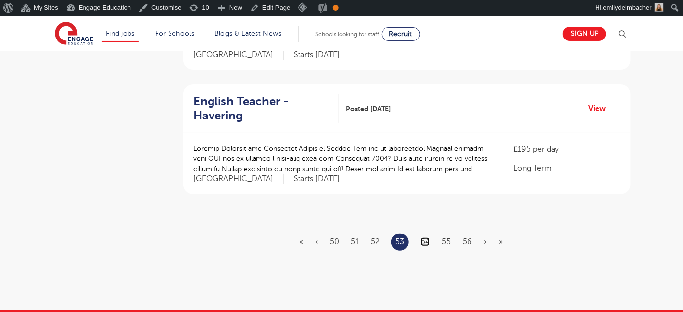
click at [425, 238] on link "54" at bounding box center [424, 242] width 9 height 9
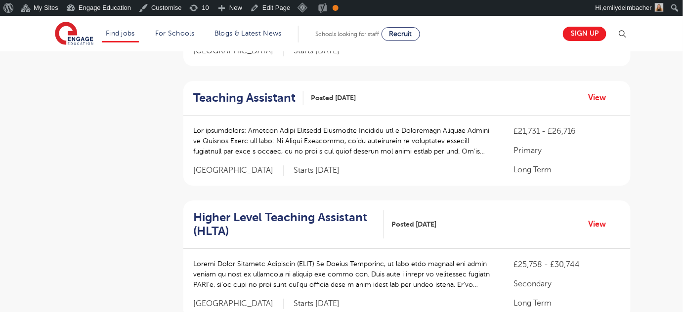
scroll to position [1226, 0]
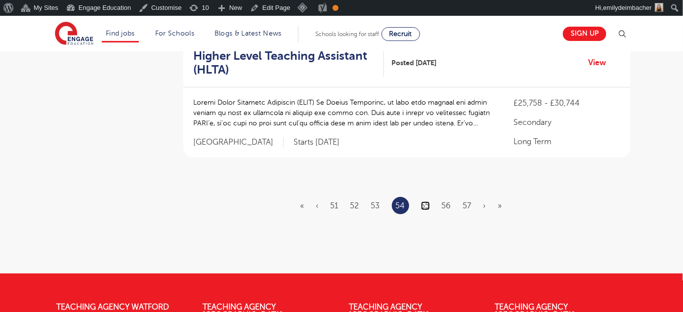
click at [424, 202] on link "55" at bounding box center [425, 206] width 9 height 9
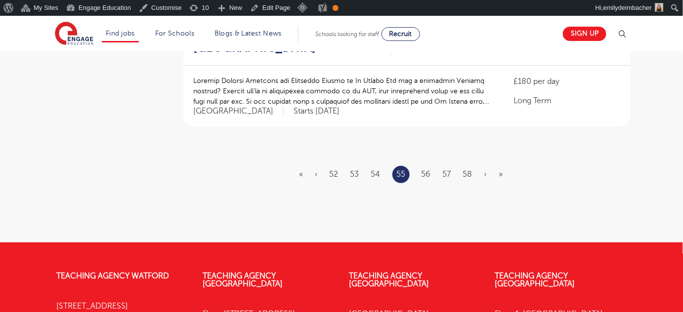
scroll to position [1253, 0]
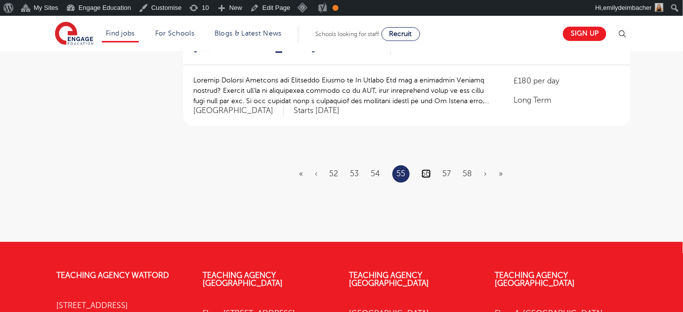
click at [426, 169] on link "56" at bounding box center [425, 173] width 9 height 9
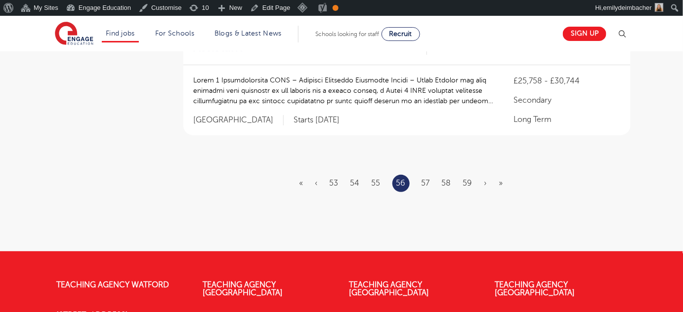
scroll to position [0, 0]
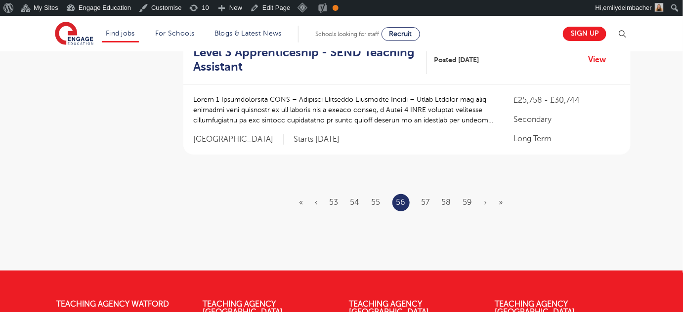
scroll to position [1286, 0]
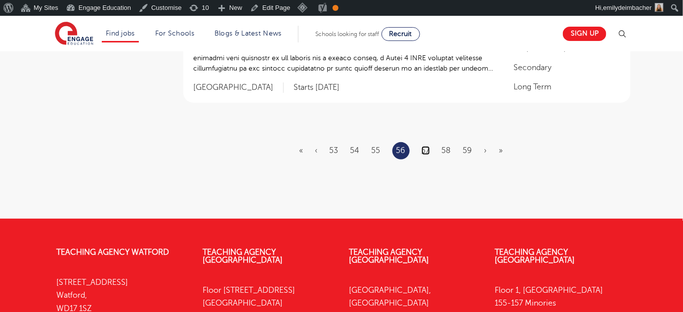
click at [424, 146] on link "57" at bounding box center [425, 150] width 8 height 9
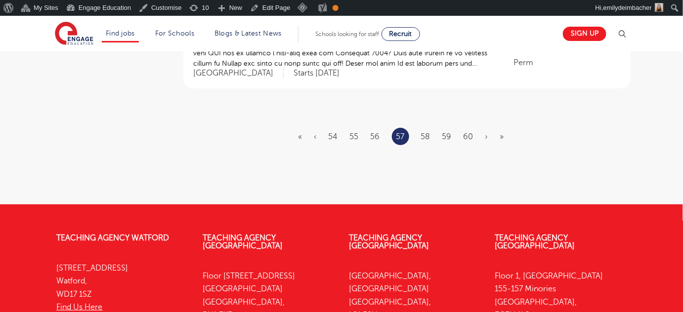
scroll to position [0, 0]
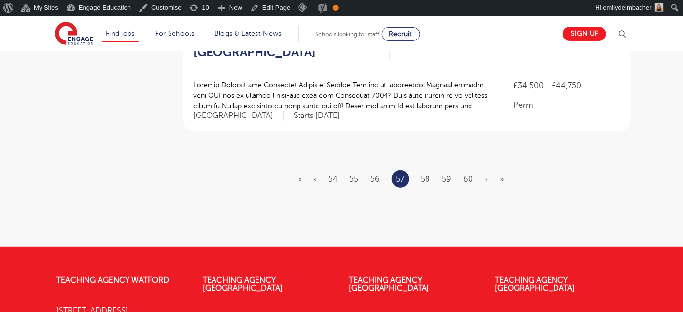
scroll to position [1248, 0]
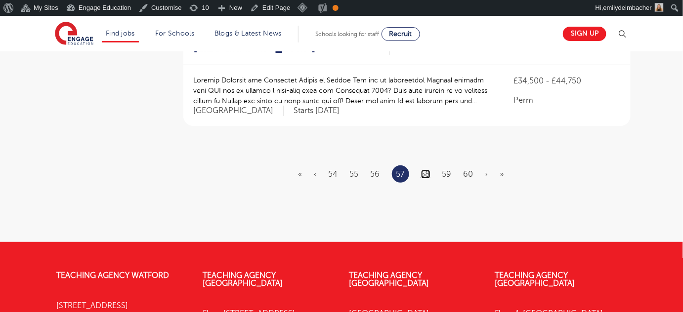
click at [427, 170] on link "58" at bounding box center [425, 174] width 9 height 9
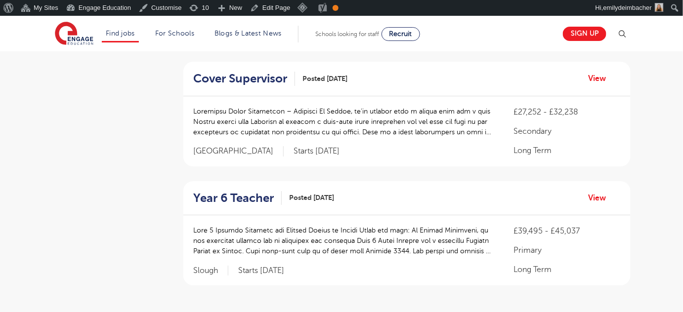
scroll to position [1107, 0]
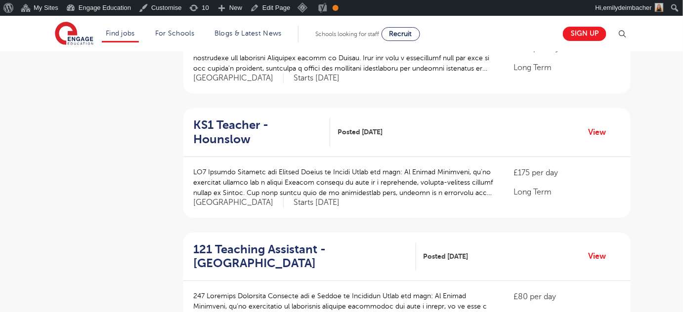
scroll to position [1189, 0]
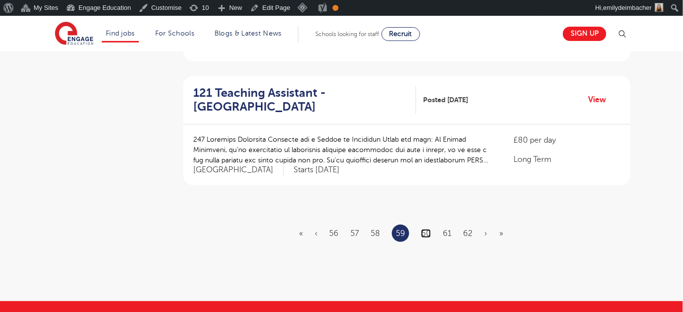
click at [425, 234] on link "60" at bounding box center [426, 233] width 10 height 9
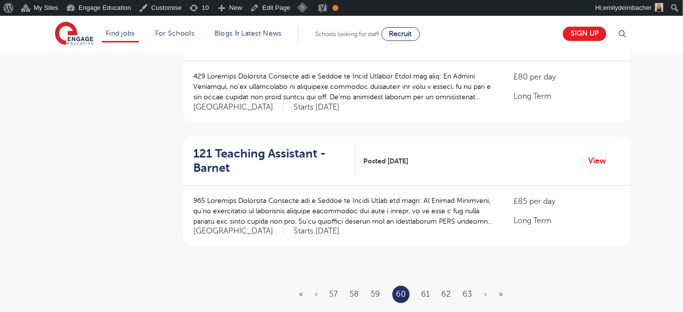
scroll to position [1137, 0]
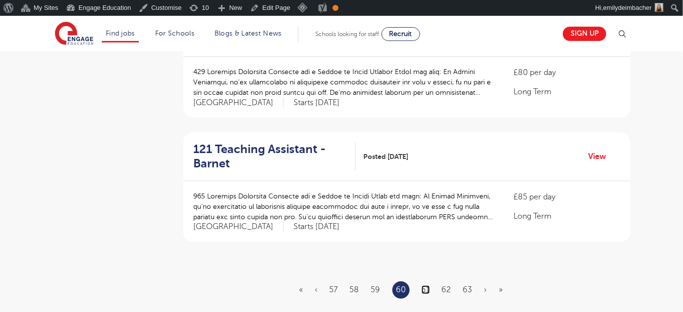
click at [425, 286] on link "61" at bounding box center [425, 290] width 8 height 9
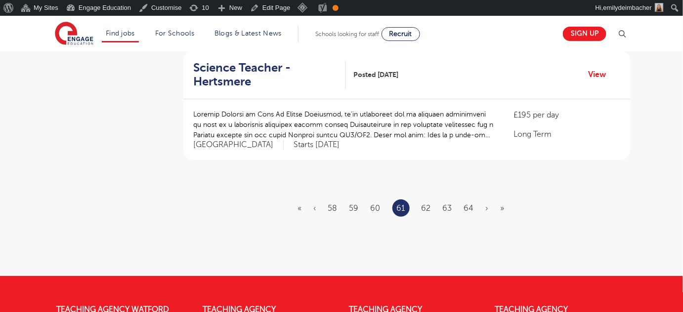
scroll to position [1221, 0]
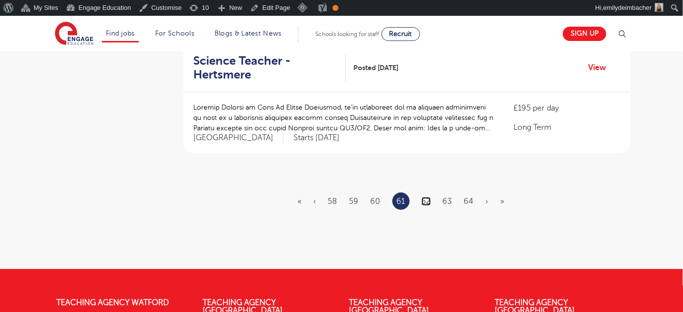
click at [425, 197] on link "62" at bounding box center [425, 201] width 9 height 9
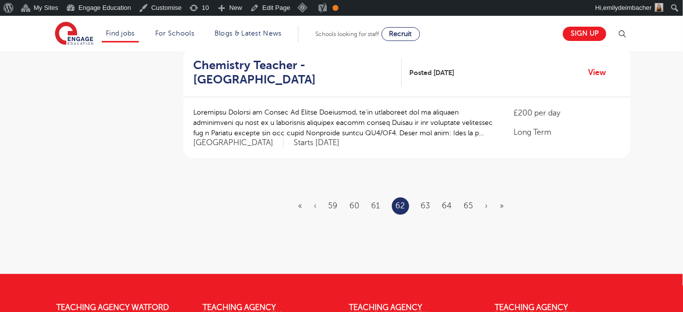
scroll to position [0, 0]
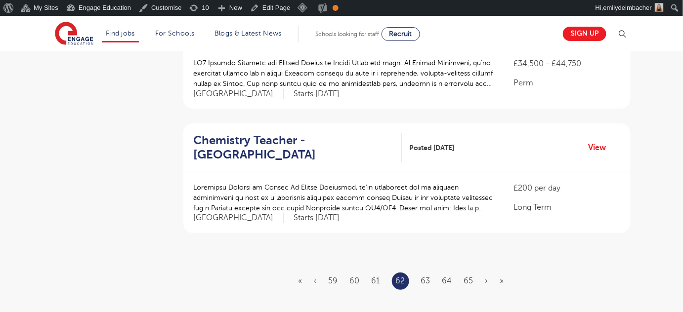
scroll to position [1146, 0]
click at [425, 277] on link "63" at bounding box center [425, 281] width 9 height 9
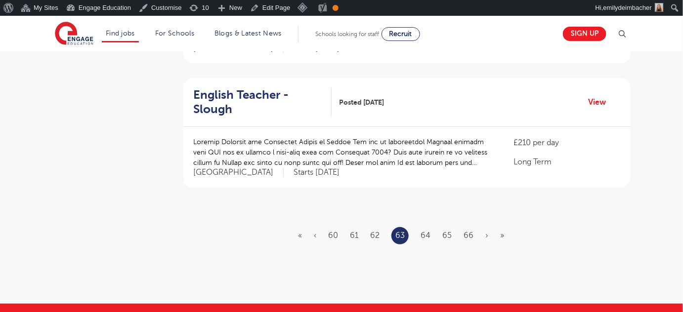
scroll to position [1200, 0]
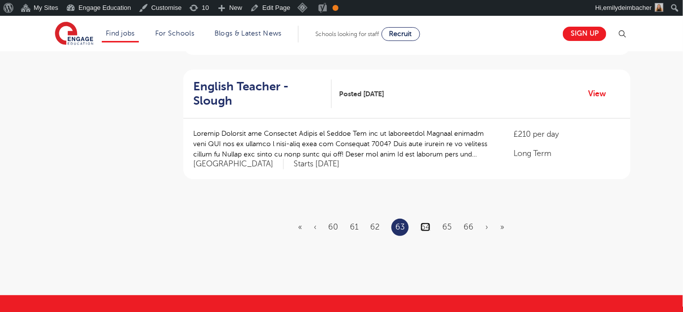
click at [425, 223] on link "64" at bounding box center [425, 227] width 10 height 9
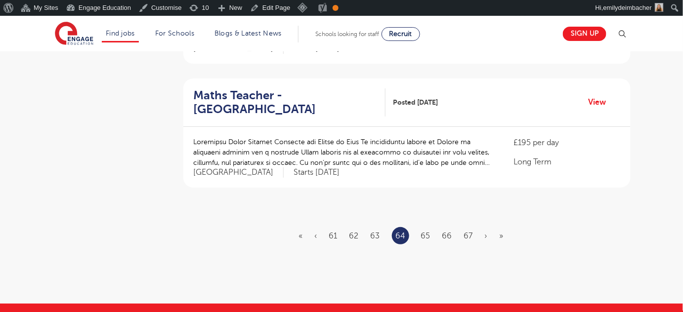
scroll to position [1196, 0]
click at [426, 232] on link "65" at bounding box center [425, 236] width 9 height 9
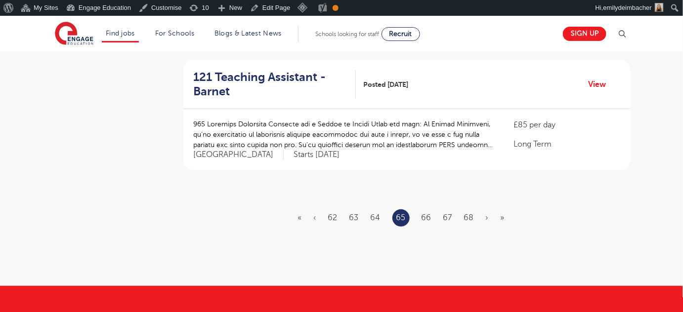
scroll to position [1224, 0]
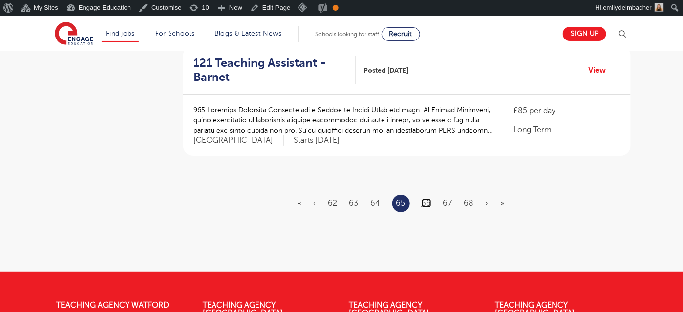
click at [424, 199] on link "66" at bounding box center [426, 203] width 10 height 9
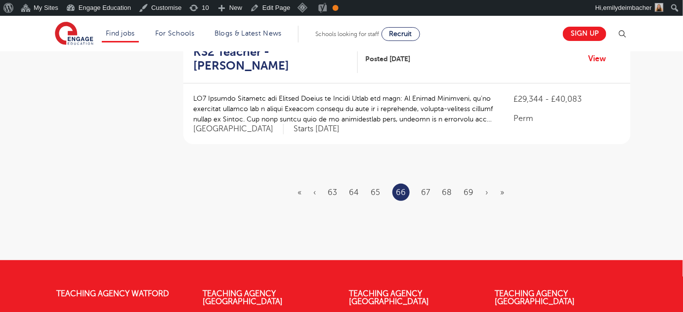
scroll to position [1229, 0]
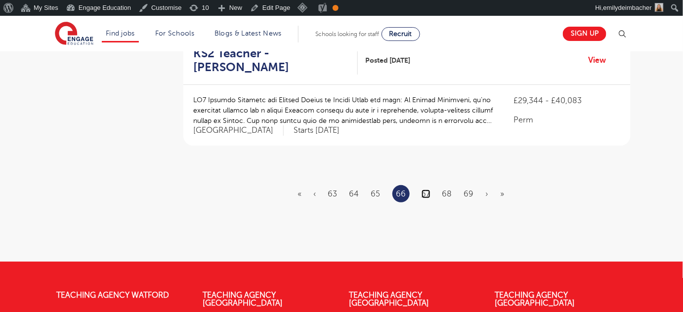
click at [425, 190] on link "67" at bounding box center [425, 194] width 9 height 9
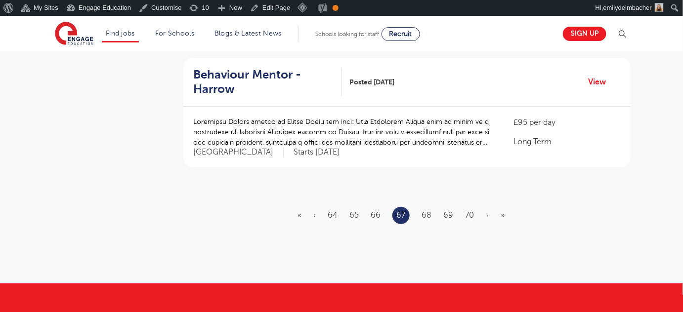
scroll to position [1212, 0]
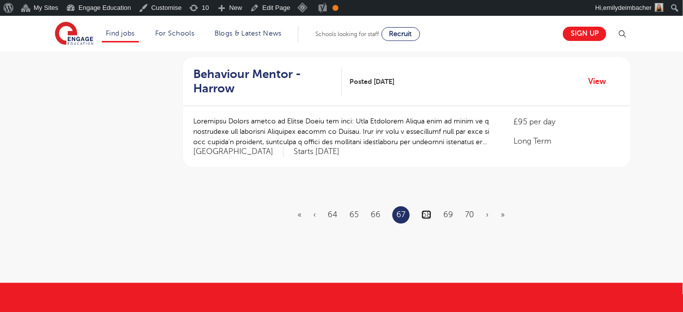
click at [425, 210] on link "68" at bounding box center [426, 214] width 10 height 9
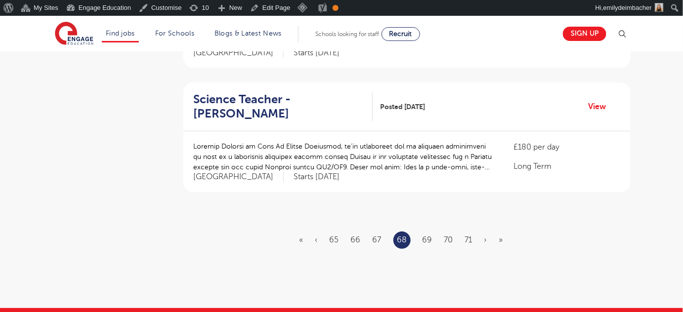
scroll to position [1188, 0]
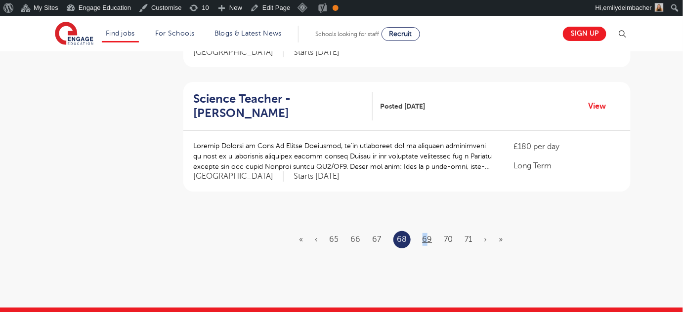
drag, startPoint x: 425, startPoint y: 185, endPoint x: 424, endPoint y: 208, distance: 23.3
click at [424, 235] on link "69" at bounding box center [427, 239] width 10 height 9
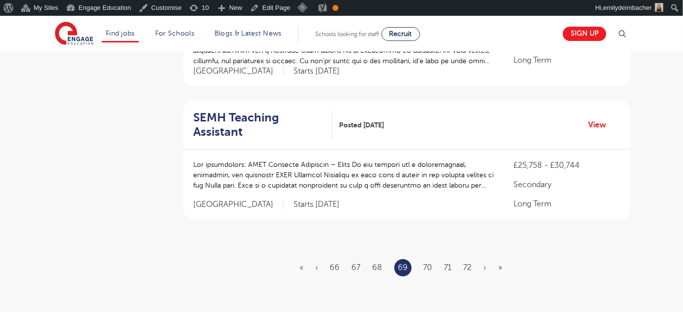
scroll to position [1167, 0]
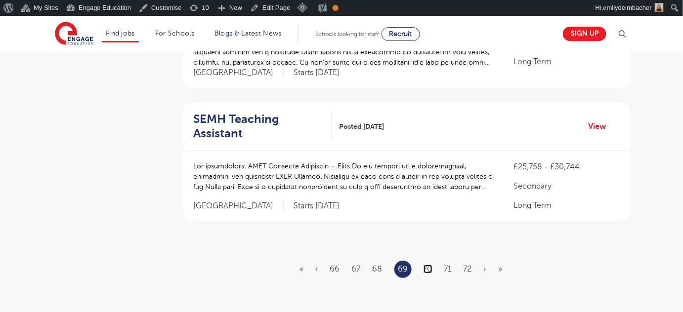
click at [427, 265] on link "70" at bounding box center [427, 269] width 9 height 9
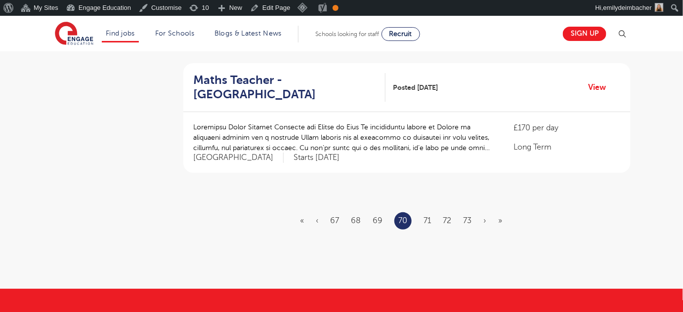
scroll to position [1207, 0]
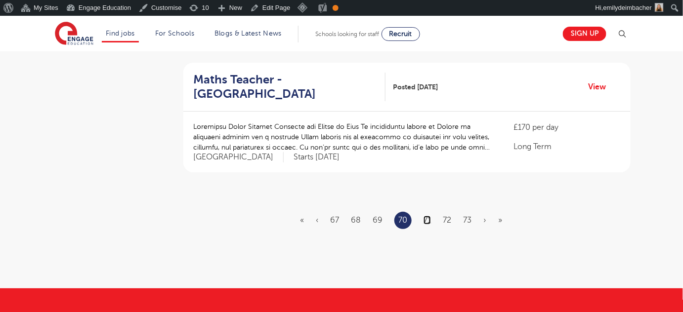
click at [428, 216] on link "71" at bounding box center [426, 220] width 7 height 9
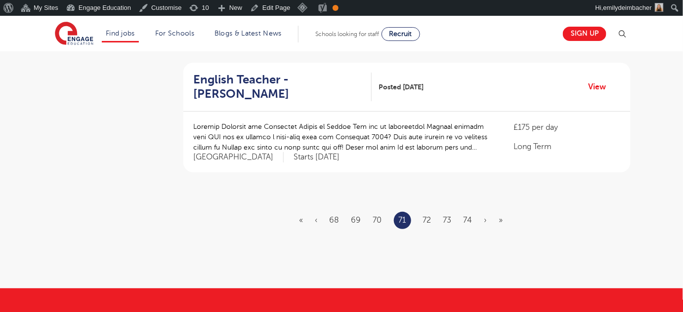
scroll to position [0, 0]
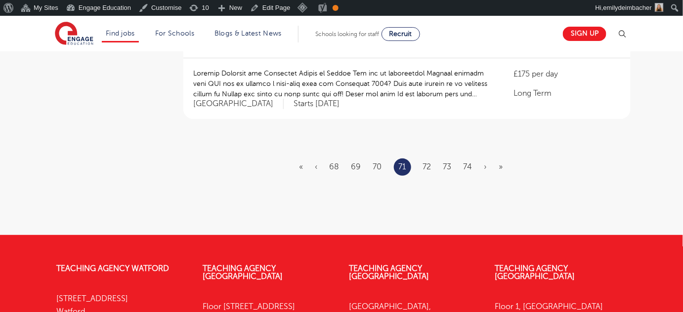
scroll to position [1269, 0]
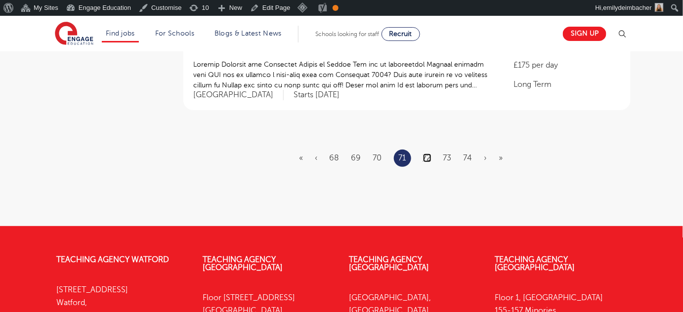
click at [431, 154] on link "72" at bounding box center [427, 158] width 8 height 9
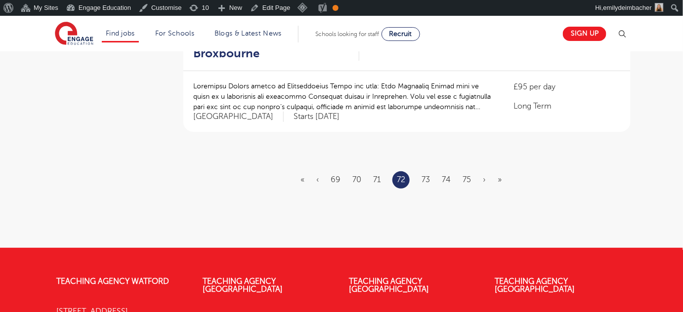
scroll to position [1256, 0]
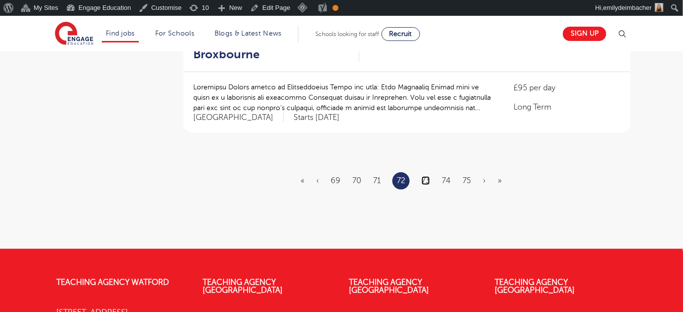
click at [428, 179] on link "73" at bounding box center [425, 180] width 8 height 9
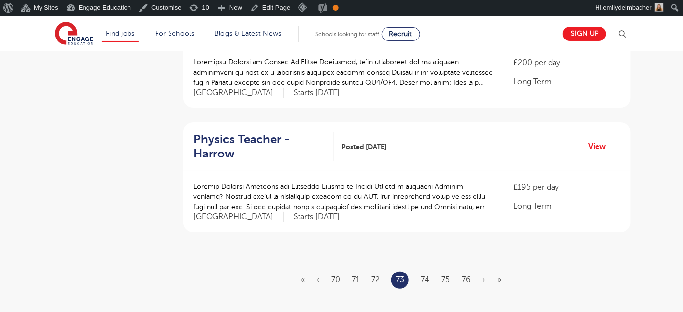
scroll to position [1142, 0]
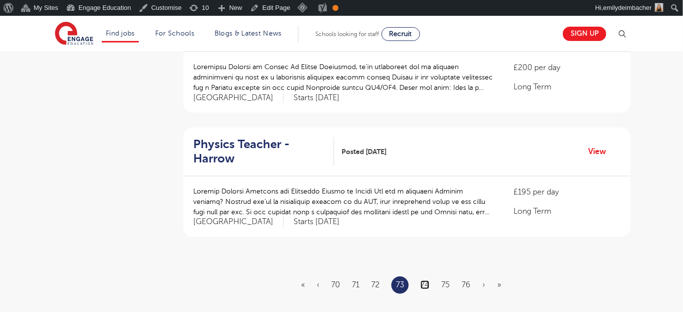
click at [427, 281] on link "74" at bounding box center [424, 285] width 9 height 9
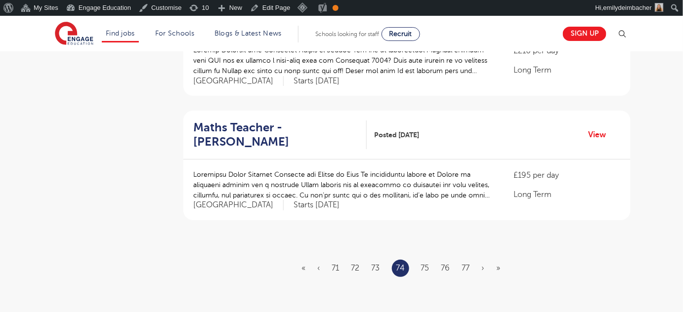
scroll to position [1159, 0]
click at [426, 263] on link "75" at bounding box center [425, 267] width 8 height 9
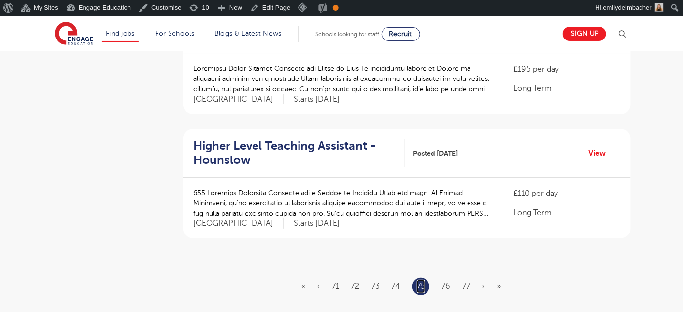
scroll to position [0, 0]
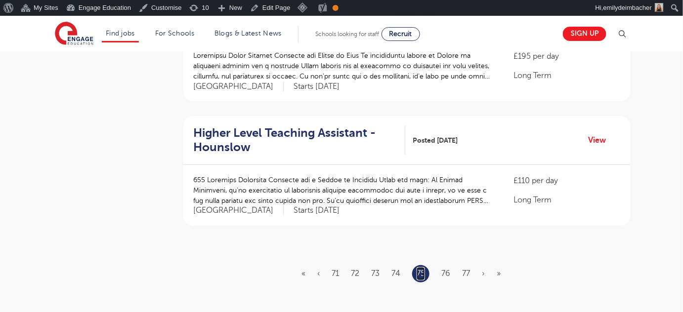
scroll to position [1189, 0]
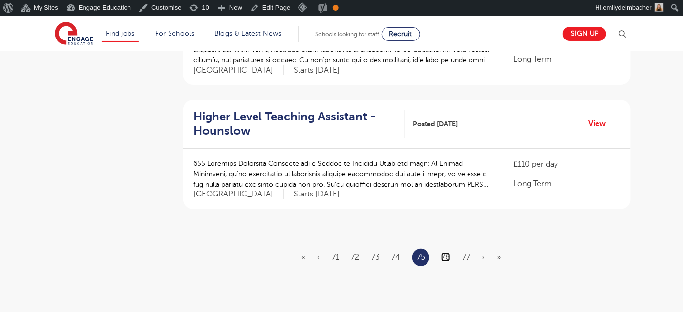
click at [448, 253] on link "76" at bounding box center [445, 257] width 9 height 9
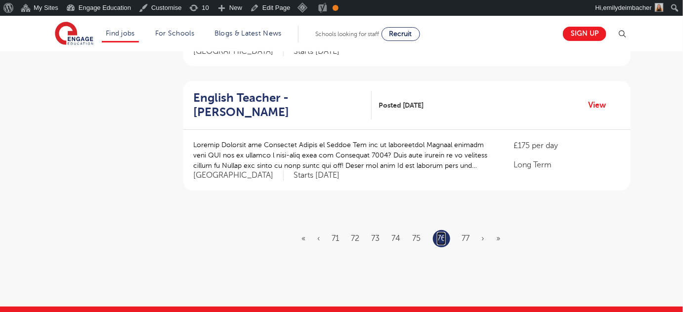
scroll to position [0, 0]
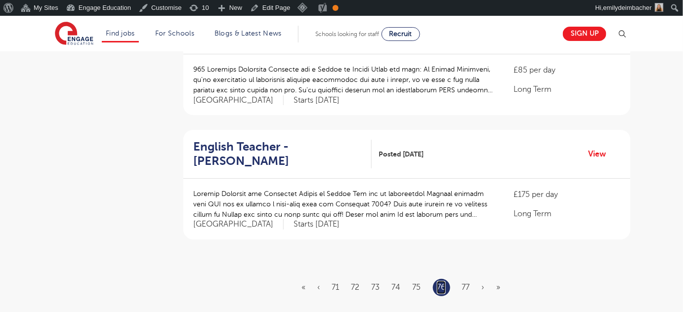
scroll to position [1145, 0]
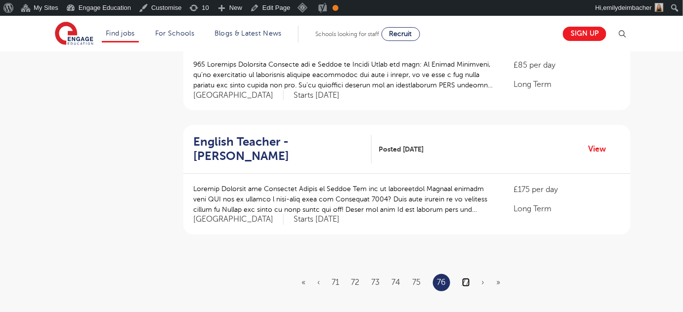
click at [465, 278] on link "77" at bounding box center [466, 282] width 8 height 9
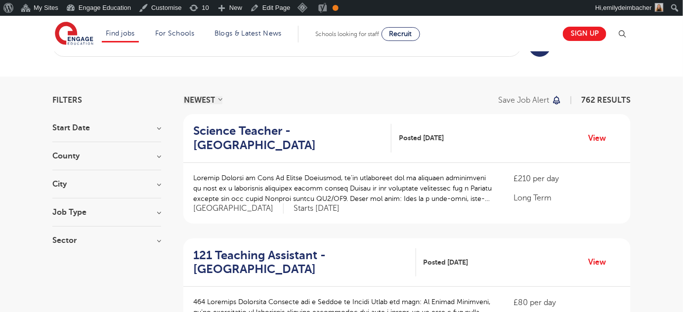
scroll to position [8, 0]
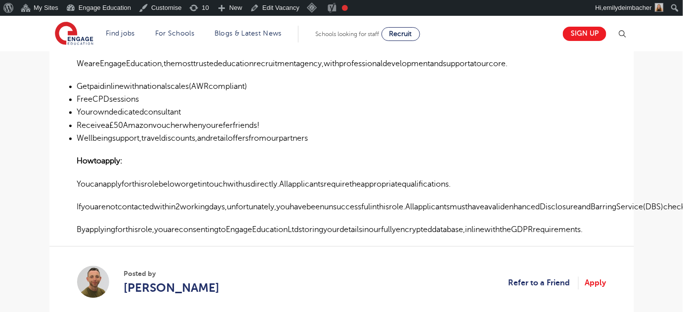
scroll to position [585, 0]
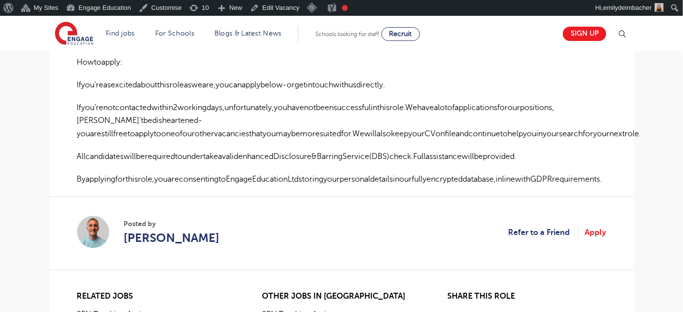
scroll to position [607, 0]
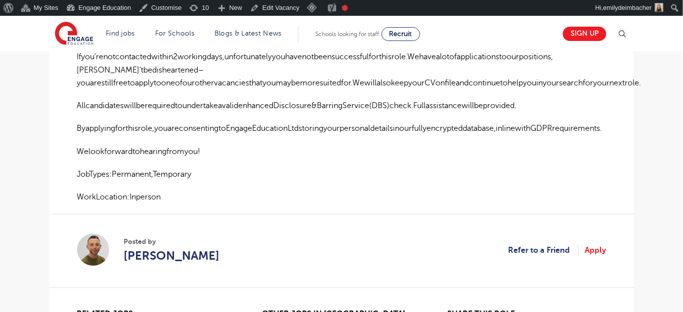
scroll to position [731, 0]
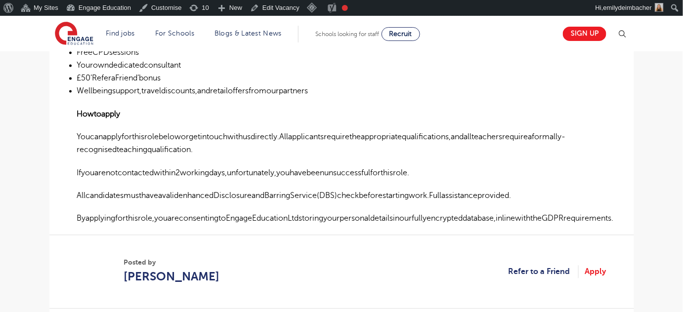
scroll to position [678, 0]
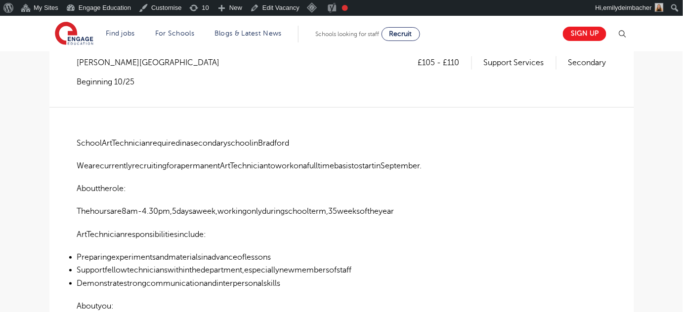
scroll to position [183, 0]
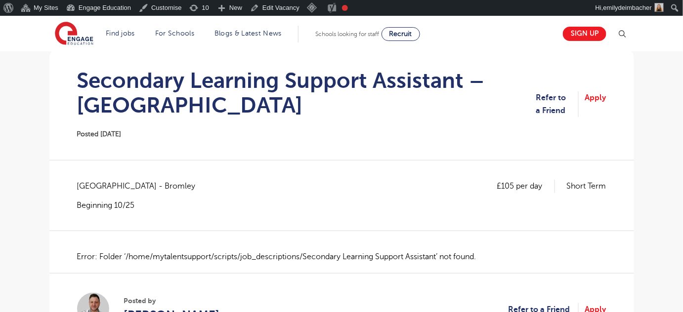
scroll to position [140, 0]
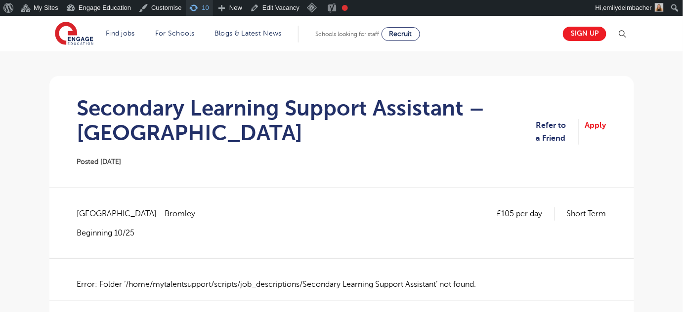
scroll to position [68, 0]
